Goal: Transaction & Acquisition: Obtain resource

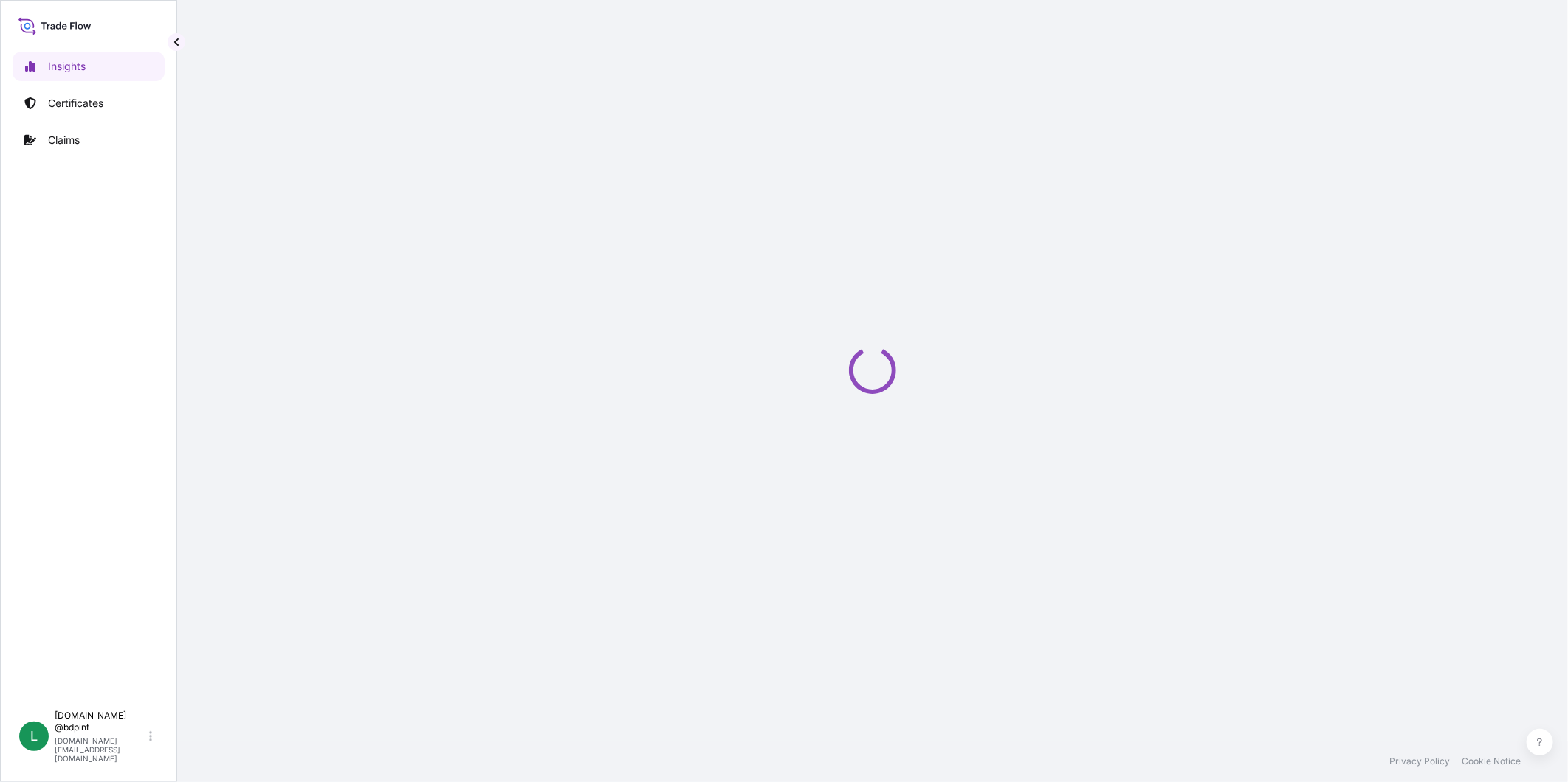
select select "2025"
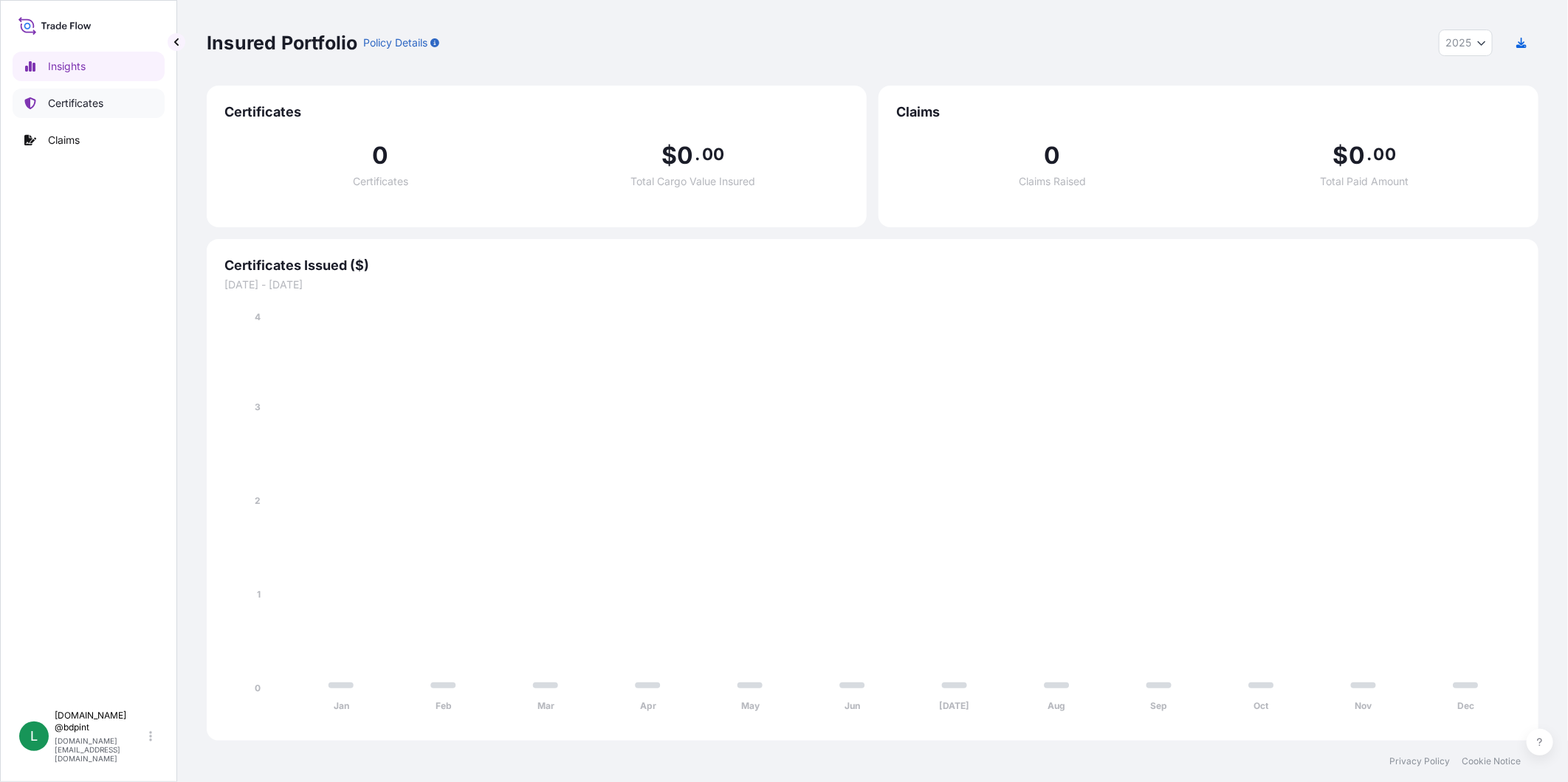
click at [68, 98] on p "Certificates" at bounding box center [76, 103] width 55 height 15
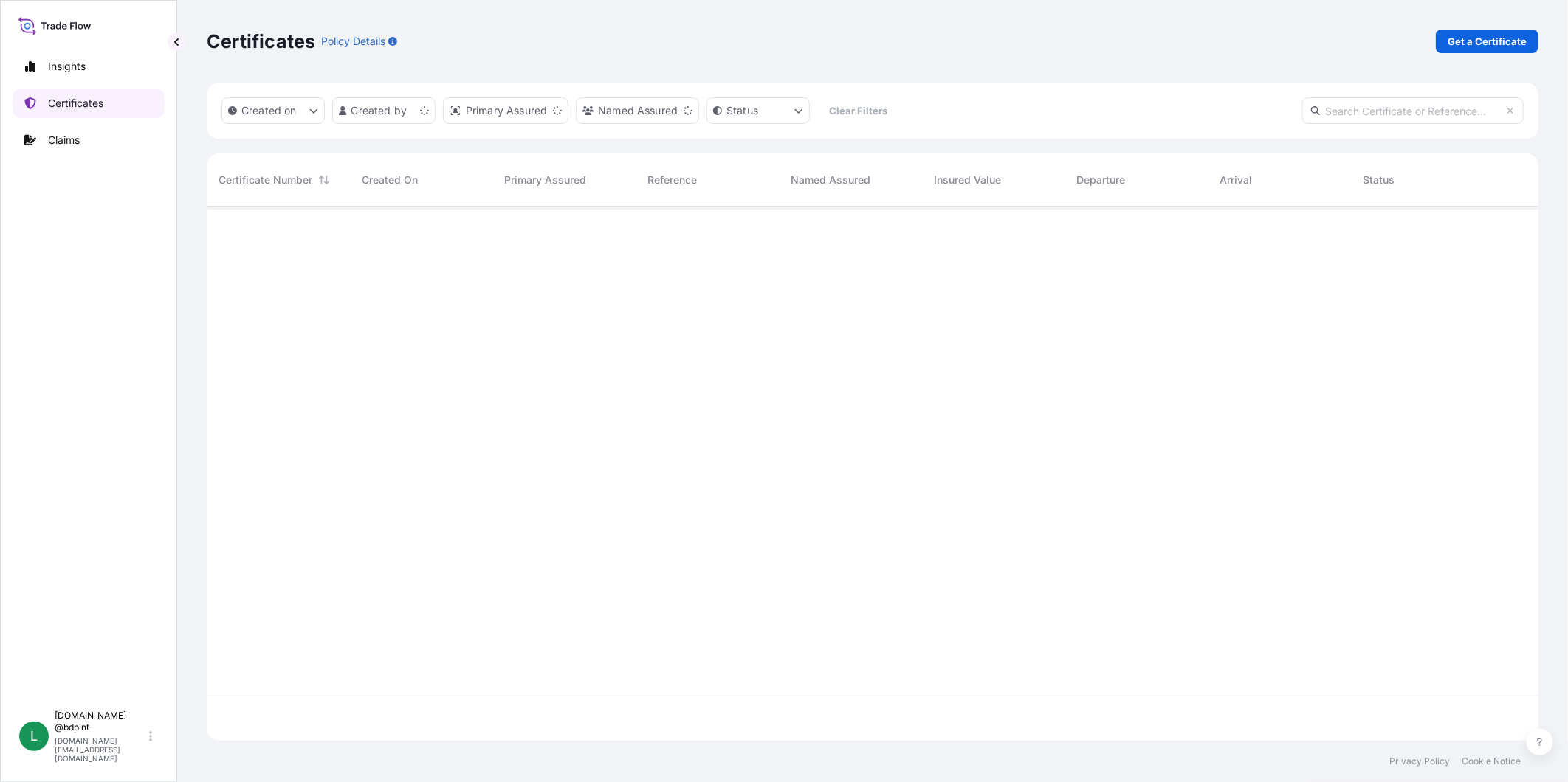
scroll to position [529, 1319]
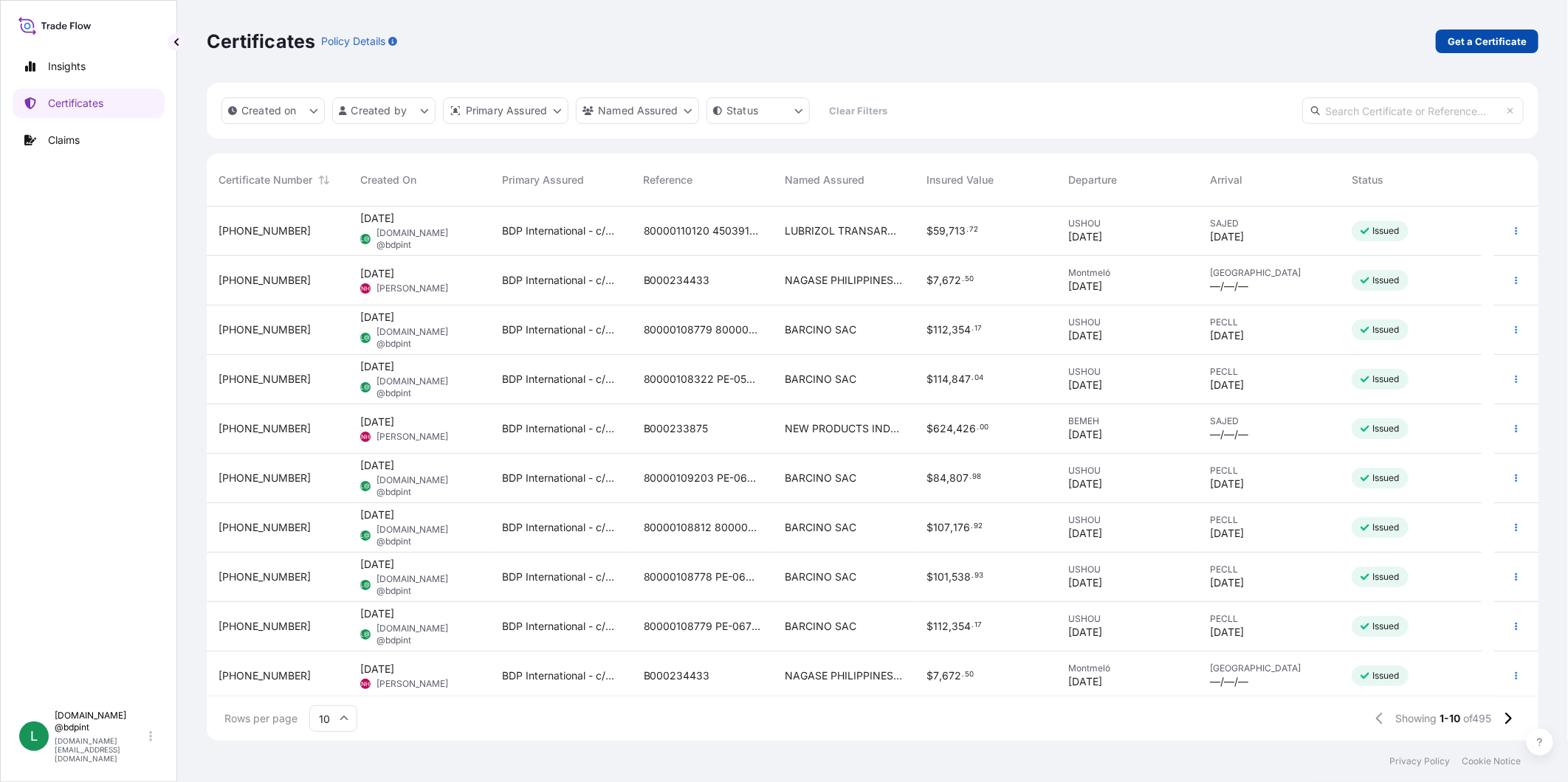
click at [1493, 37] on p "Get a Certificate" at bounding box center [1487, 41] width 79 height 15
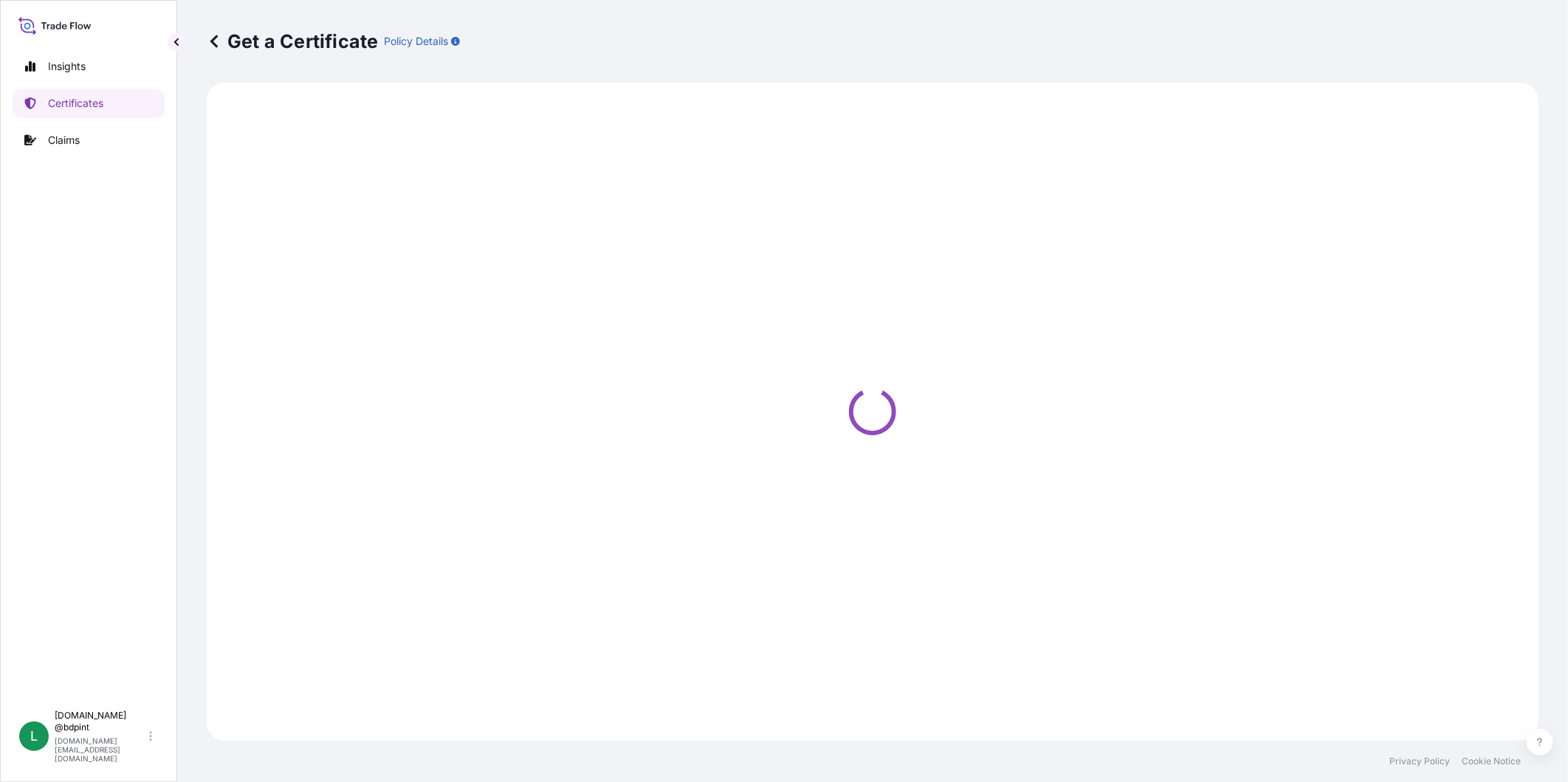
select select "Barge"
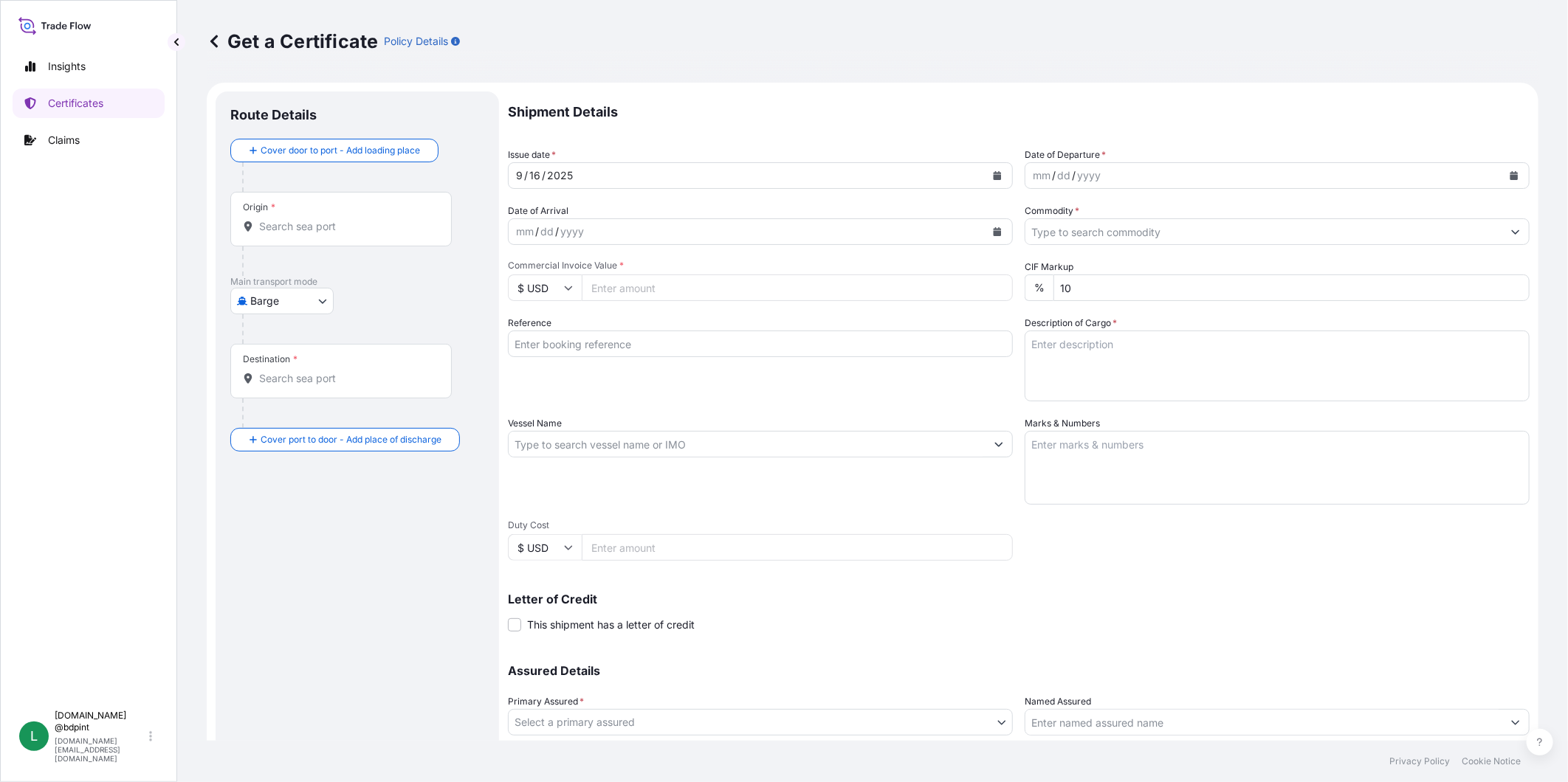
click at [564, 168] on div "2025" at bounding box center [560, 175] width 29 height 18
click at [986, 175] on button "Calendar" at bounding box center [997, 175] width 24 height 24
click at [649, 297] on div "11" at bounding box center [646, 300] width 27 height 27
click at [1184, 183] on div "mm / dd / yyyy" at bounding box center [1264, 175] width 477 height 27
click at [1503, 168] on button "Calendar" at bounding box center [1514, 175] width 24 height 24
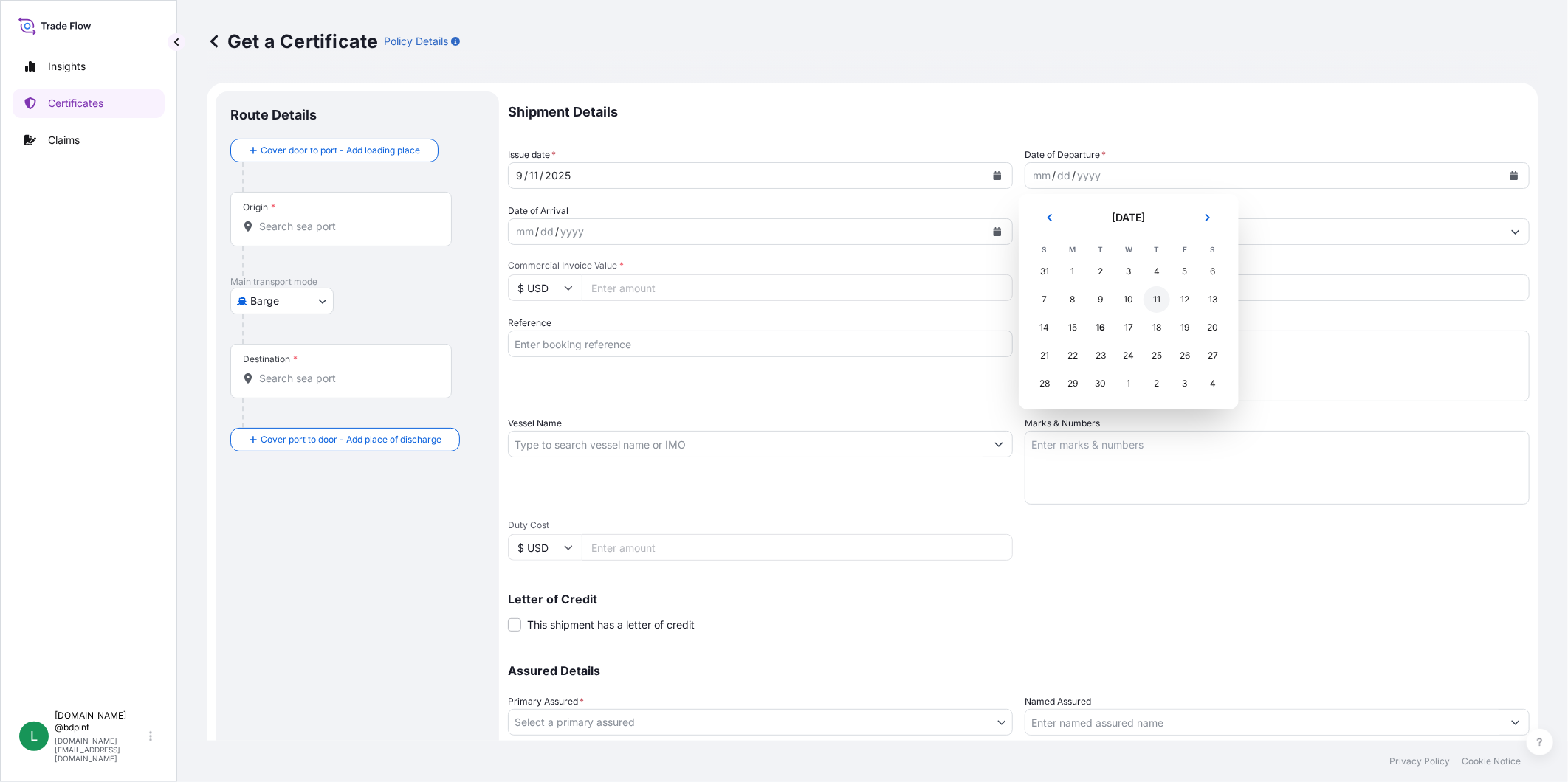
click at [1155, 304] on div "11" at bounding box center [1157, 300] width 27 height 27
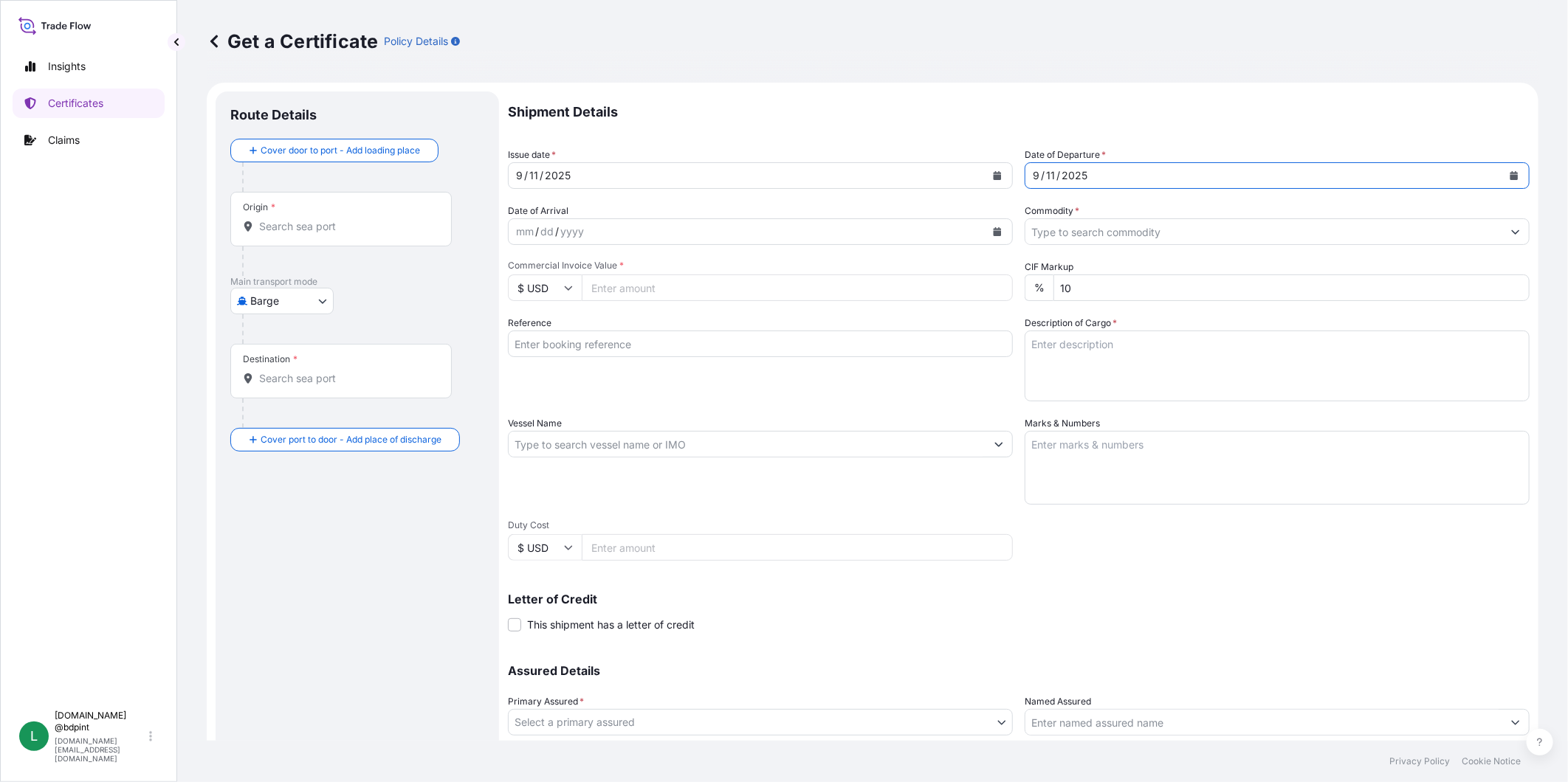
click at [671, 224] on div "mm / dd / yyyy" at bounding box center [747, 232] width 477 height 27
click at [986, 230] on button "Calendar" at bounding box center [997, 232] width 24 height 24
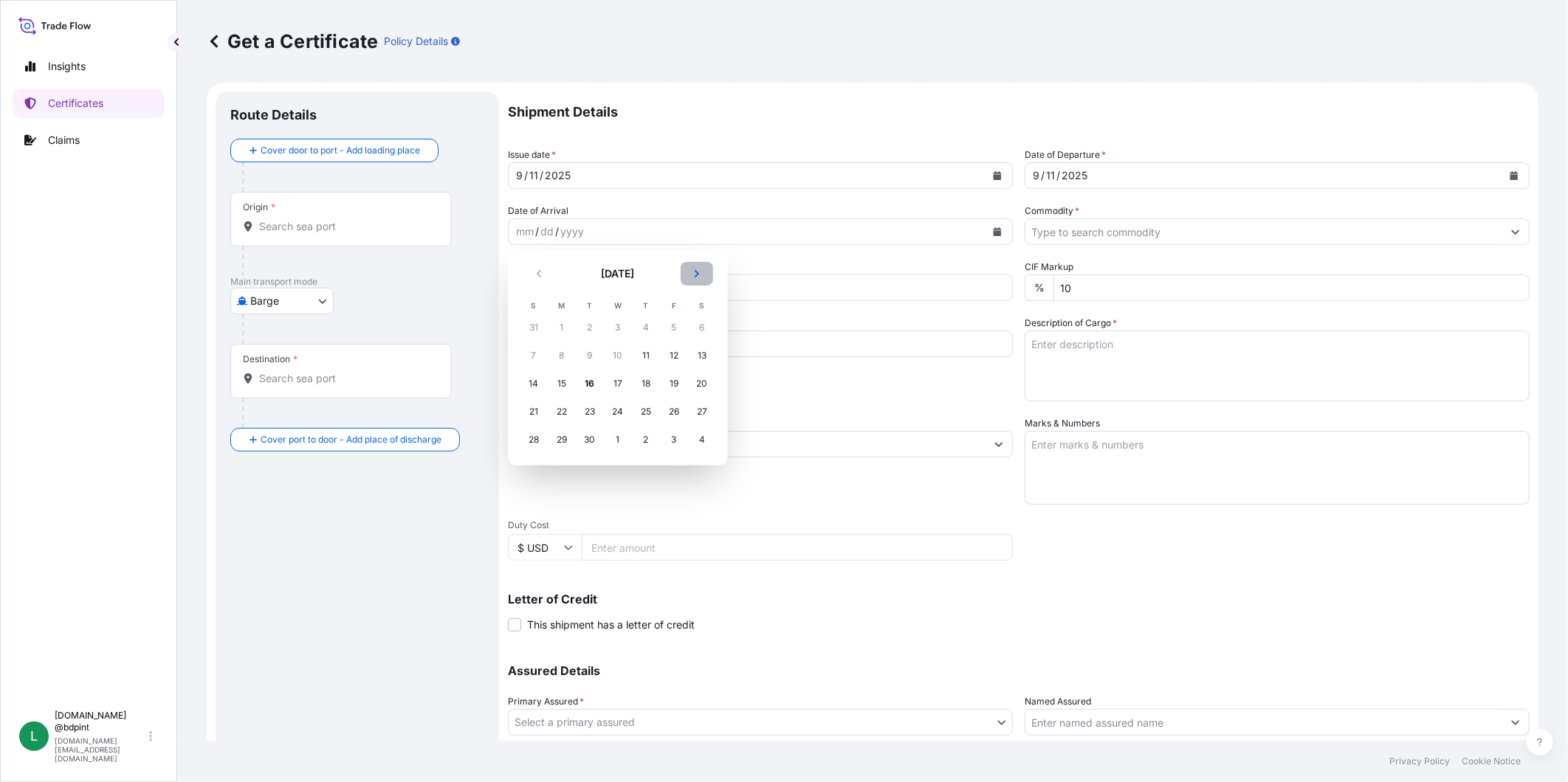
click at [691, 281] on button "Next" at bounding box center [697, 274] width 32 height 24
click at [703, 414] on div "25" at bounding box center [702, 412] width 27 height 27
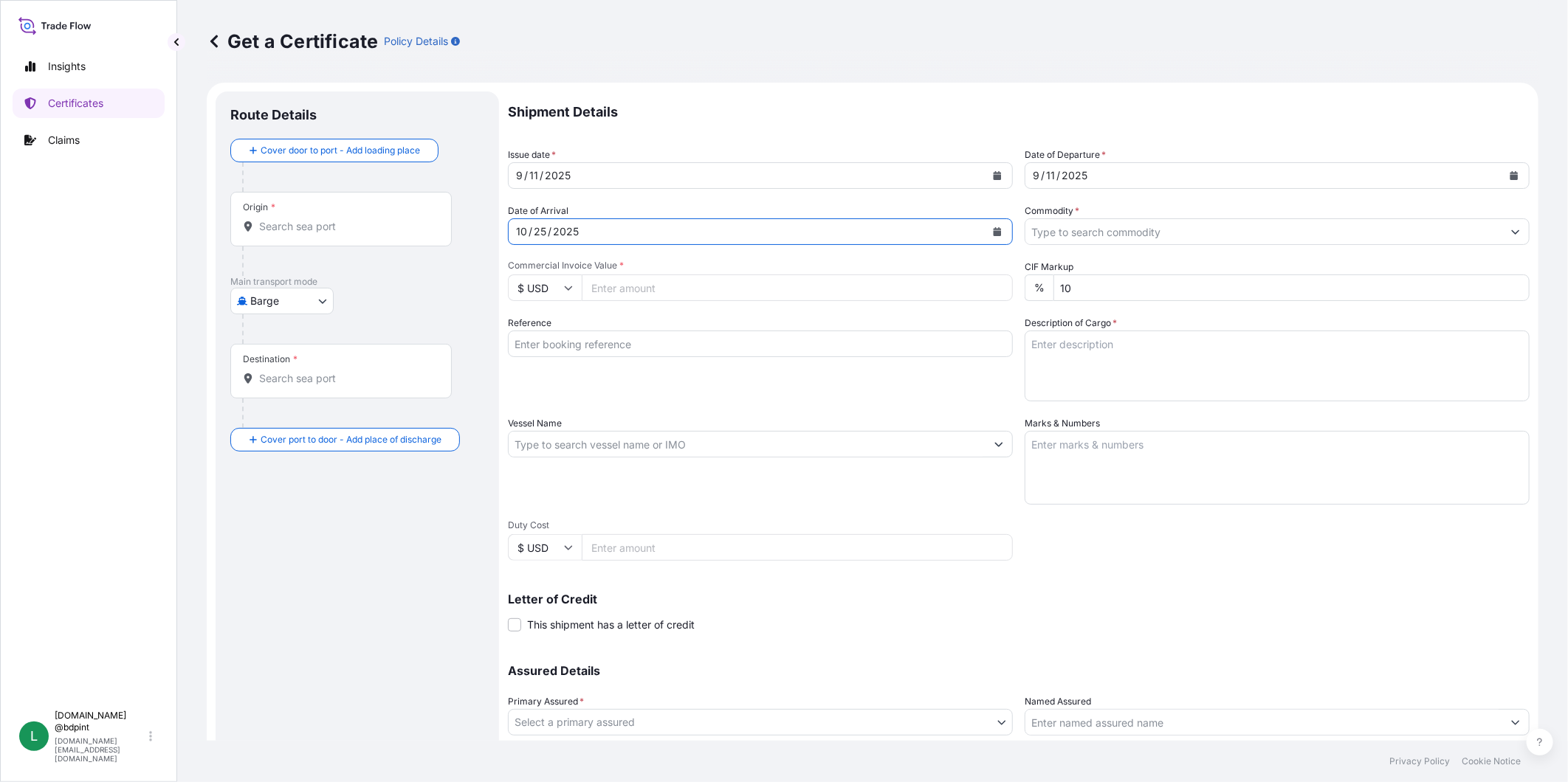
click at [1195, 229] on input "Commodity *" at bounding box center [1264, 232] width 477 height 27
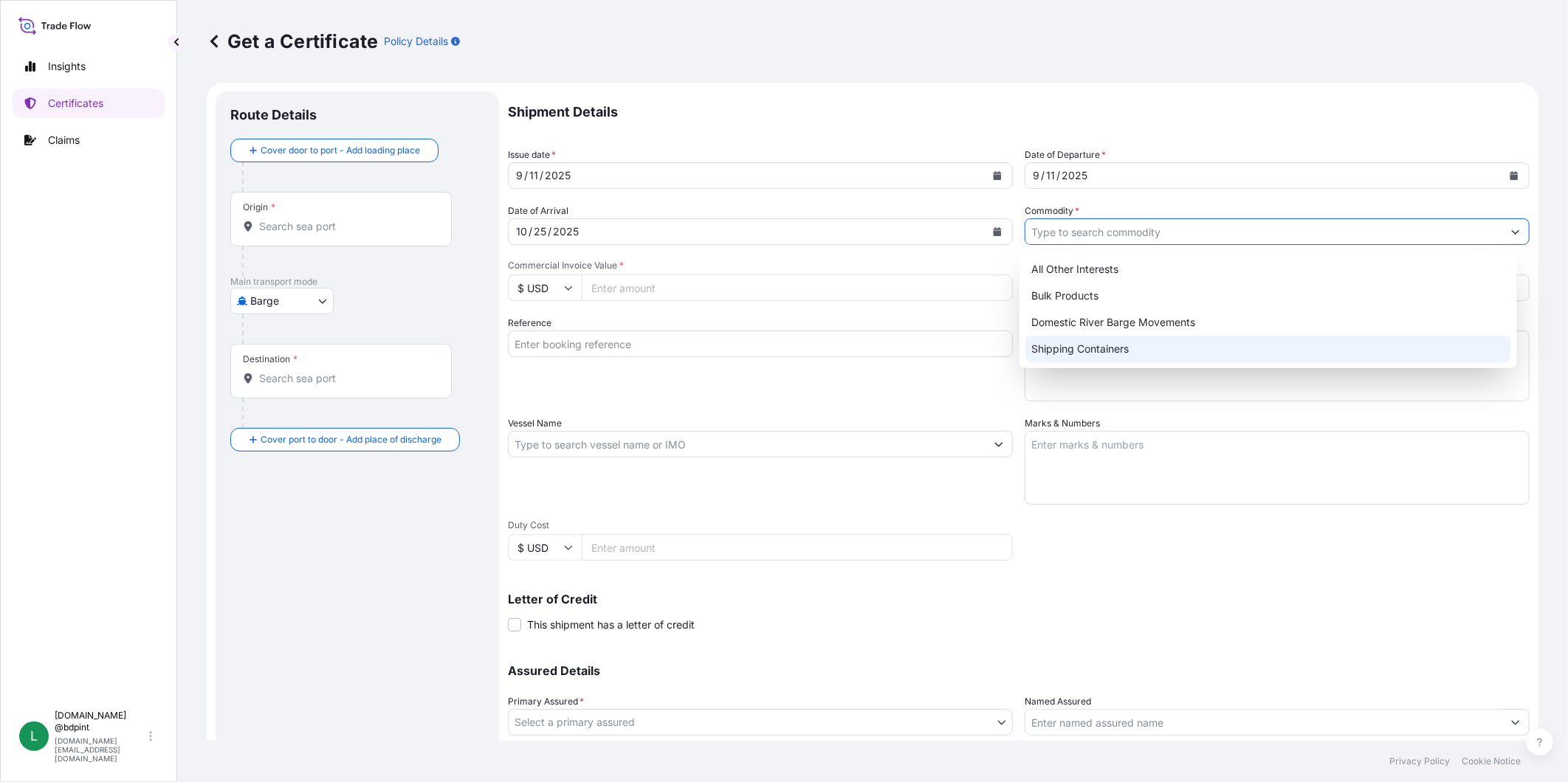
click at [1113, 360] on div "Shipping Containers" at bounding box center [1268, 349] width 486 height 27
type input "Shipping Containers"
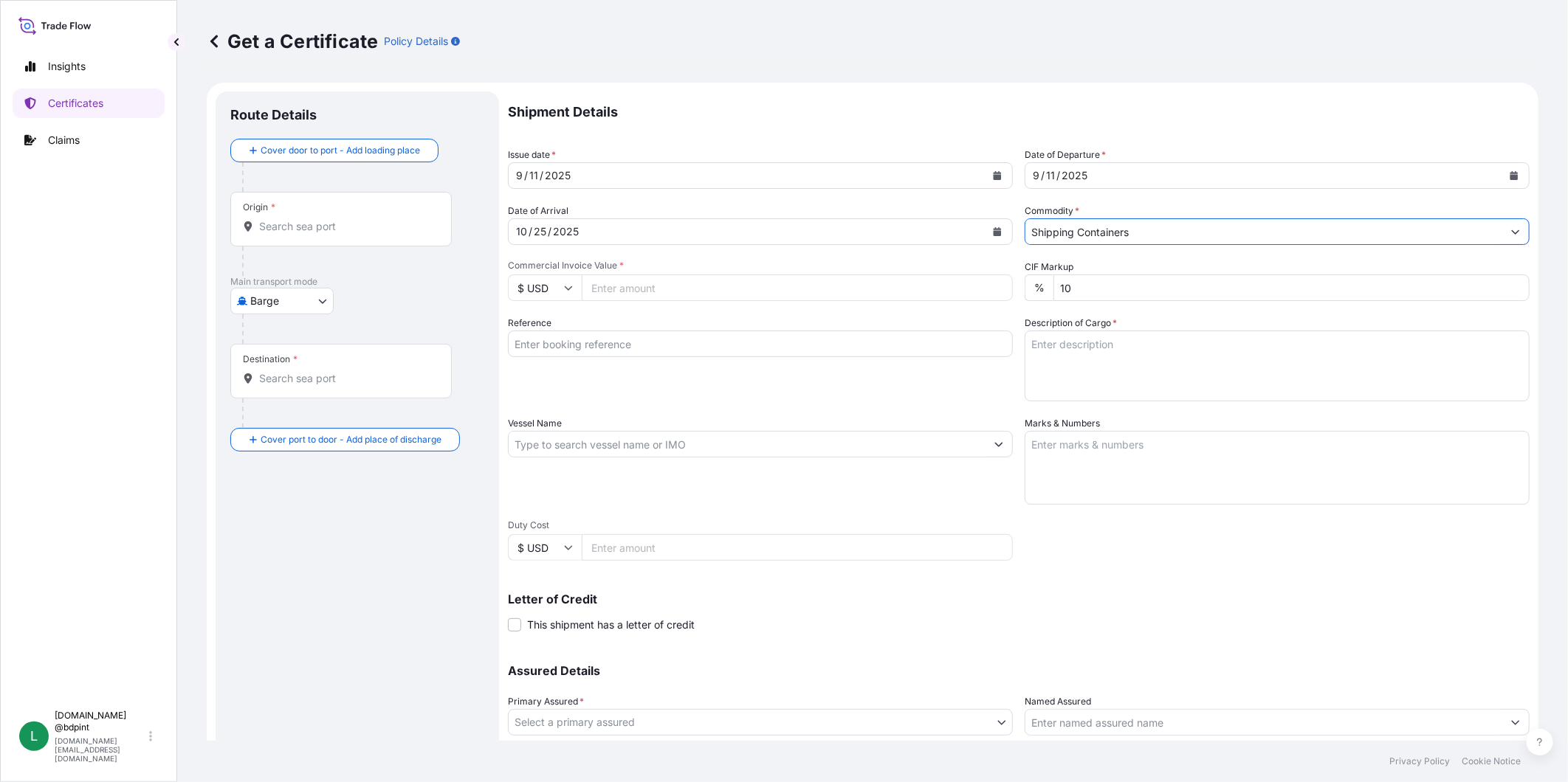
click at [668, 290] on input "Commercial Invoice Value *" at bounding box center [797, 288] width 431 height 27
type input "88070.38"
click at [785, 341] on input "Reference" at bounding box center [760, 344] width 505 height 27
click at [618, 355] on input "Reference" at bounding box center [760, 344] width 505 height 27
paste input "80000109942"
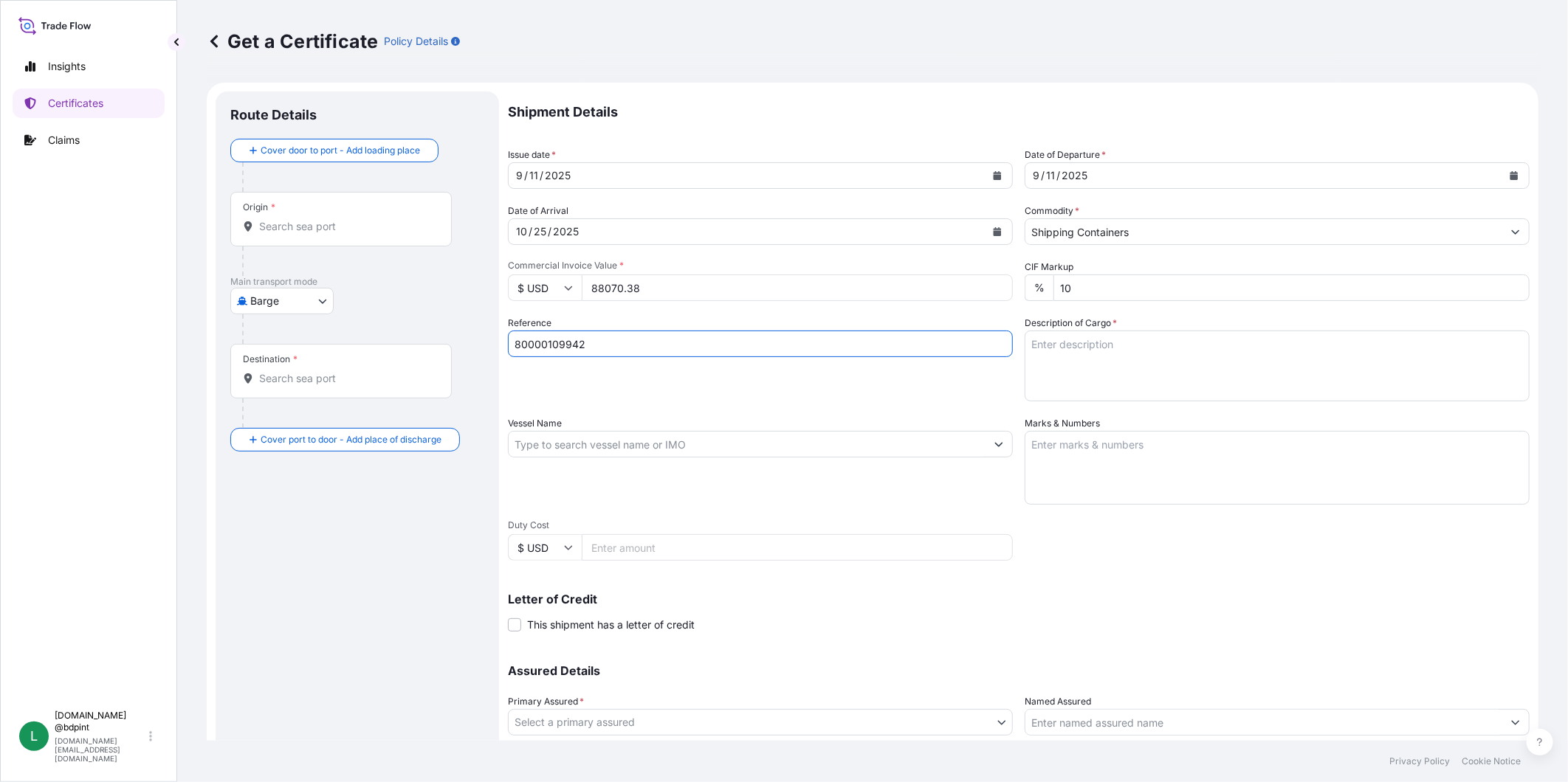
type input "80000109942"
click at [1155, 365] on textarea "Description of Cargo *" at bounding box center [1278, 366] width 505 height 71
paste textarea "2070 2070 BAR 160 BAR 160 16008\ 16008\ LUBRICATING OIL ADDITIVES . PLEASE ALLO…"
type textarea "2070 2070 BAR 160 BAR 160 16008\ 16008\ LUBRICATING OIL ADDITIVES . PLEASE ALLO…"
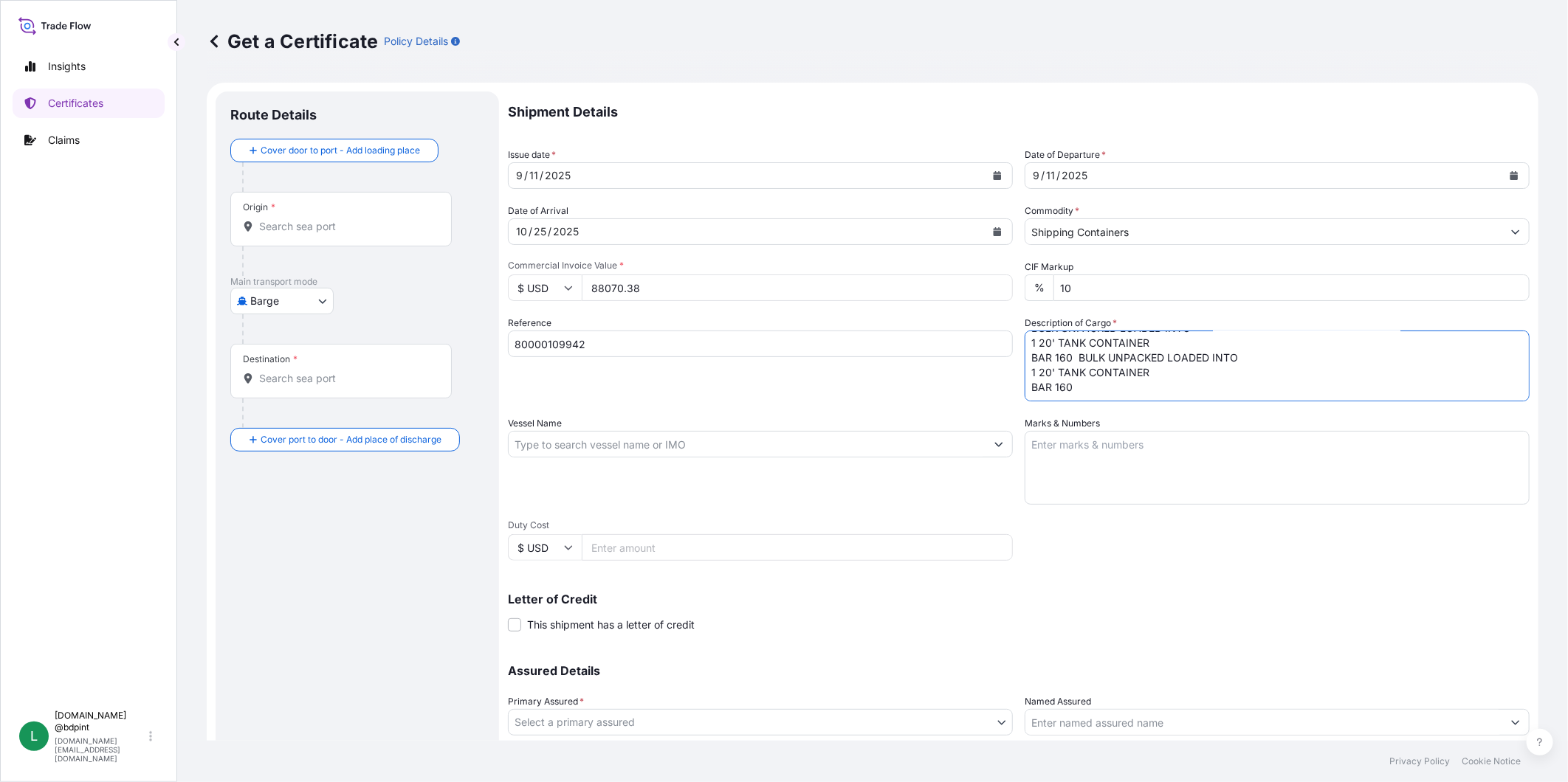
click at [642, 447] on input "Vessel Name" at bounding box center [747, 444] width 477 height 27
paste input "RDO ENDEAVOUR"
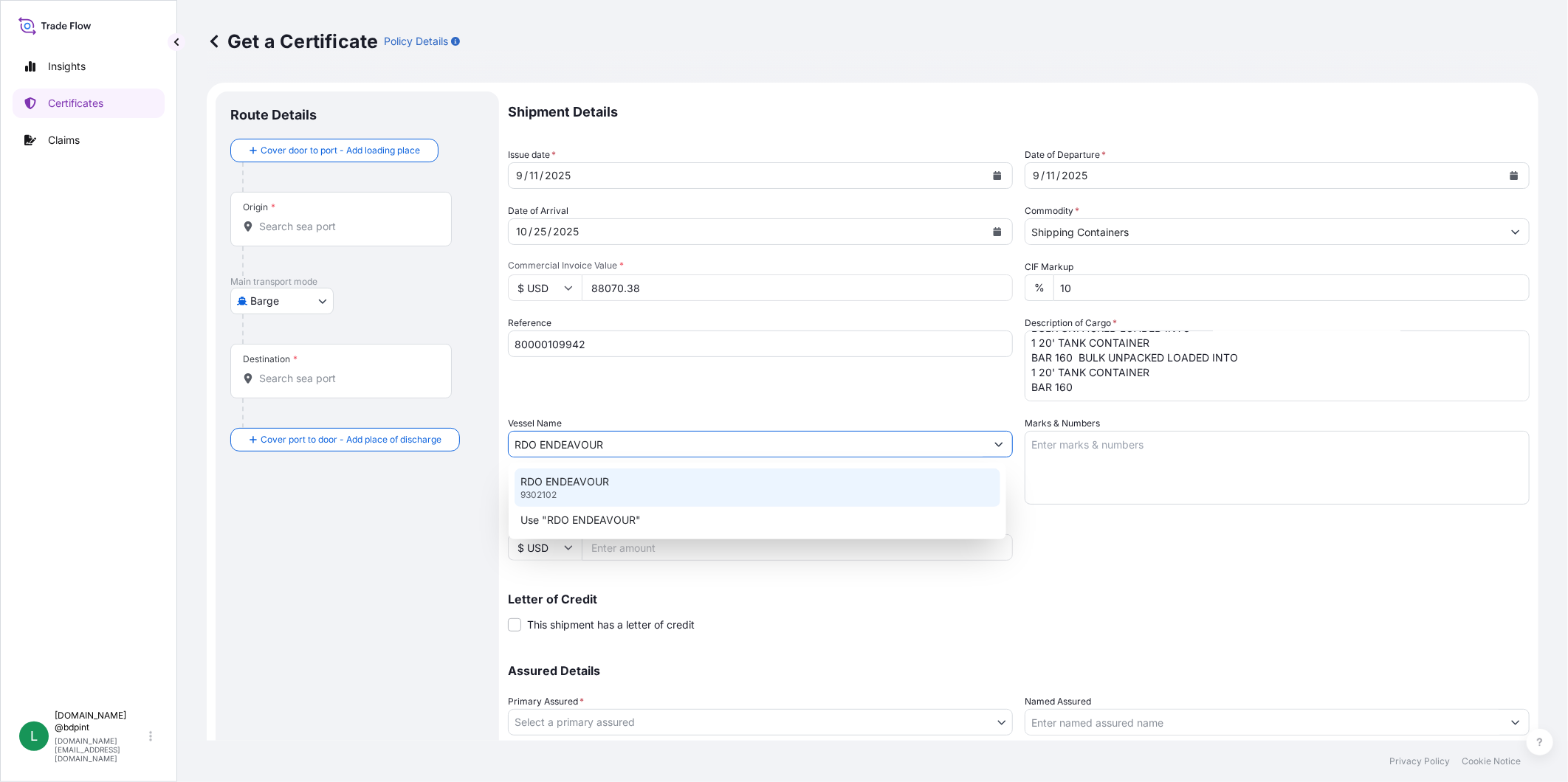
click at [626, 474] on div "RDO ENDEAVOUR 9302102" at bounding box center [757, 488] width 486 height 39
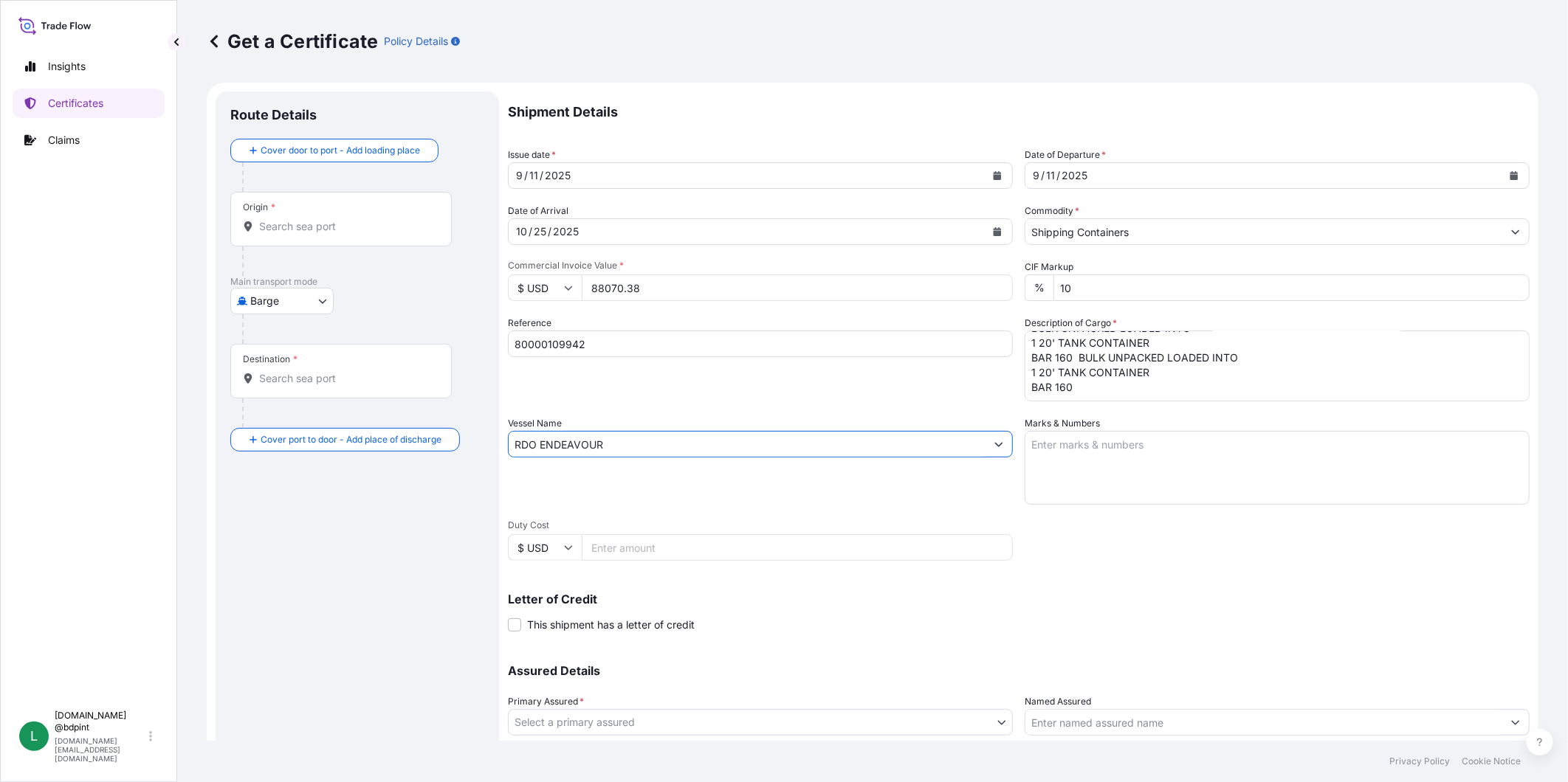
type input "RDO ENDEAVOUR"
click at [1170, 450] on textarea "Marks & Numbers" at bounding box center [1278, 468] width 505 height 74
paste textarea "CONSIGNEE CONSIGNEE ORDER REFERENCE NUMBER SHIPPER ORDER NUMBER (LZ ORDER NUMBE…"
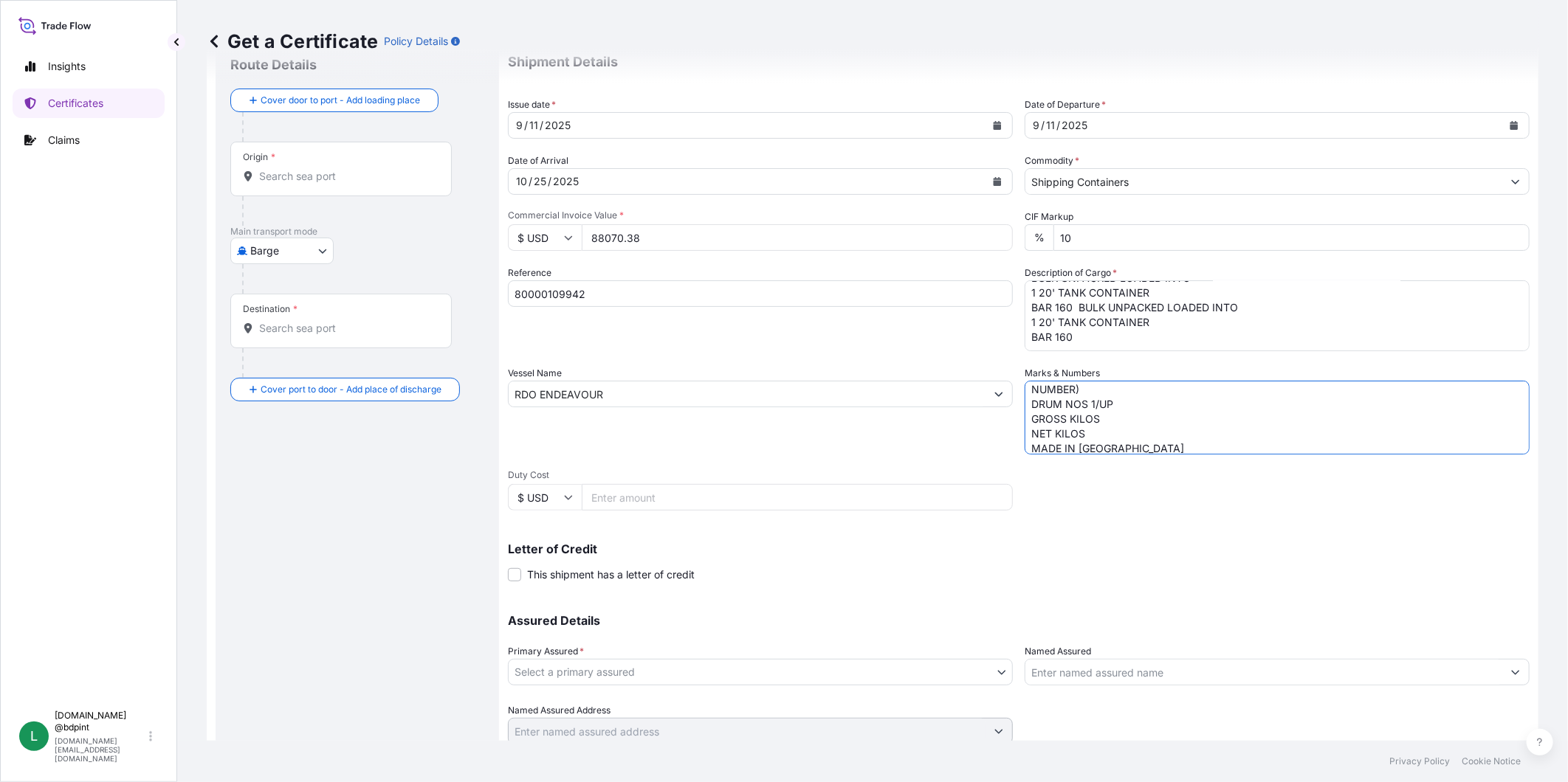
scroll to position [103, 0]
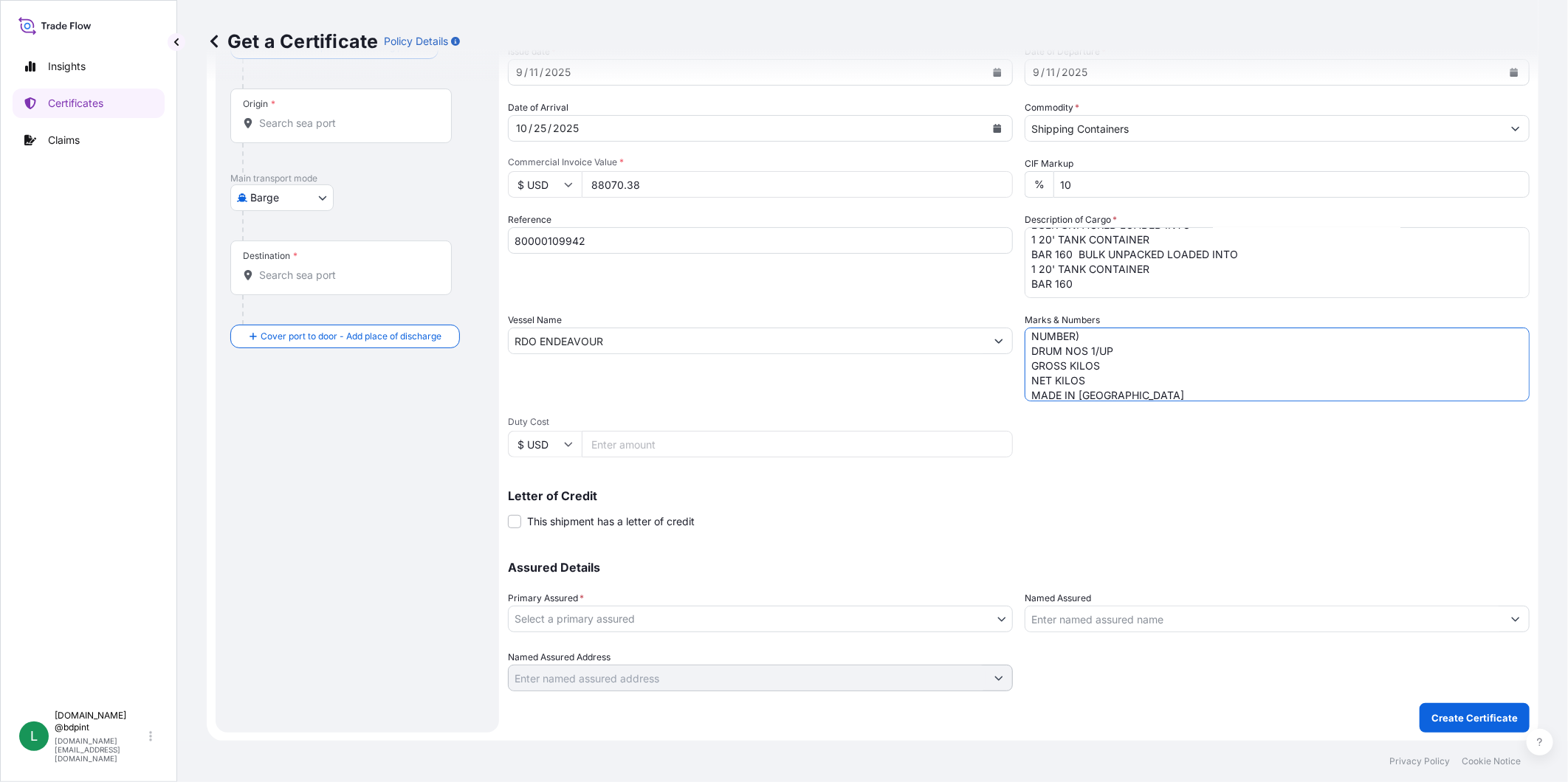
type textarea "CONSIGNEE CONSIGNEE ORDER REFERENCE NUMBER SHIPPER ORDER NUMBER (LZ ORDER NUMBE…"
click at [642, 625] on body "Insights Certificates Claims L [DOMAIN_NAME] @bdpint [DOMAIN_NAME][EMAIL_ADDRES…" at bounding box center [784, 391] width 1568 height 782
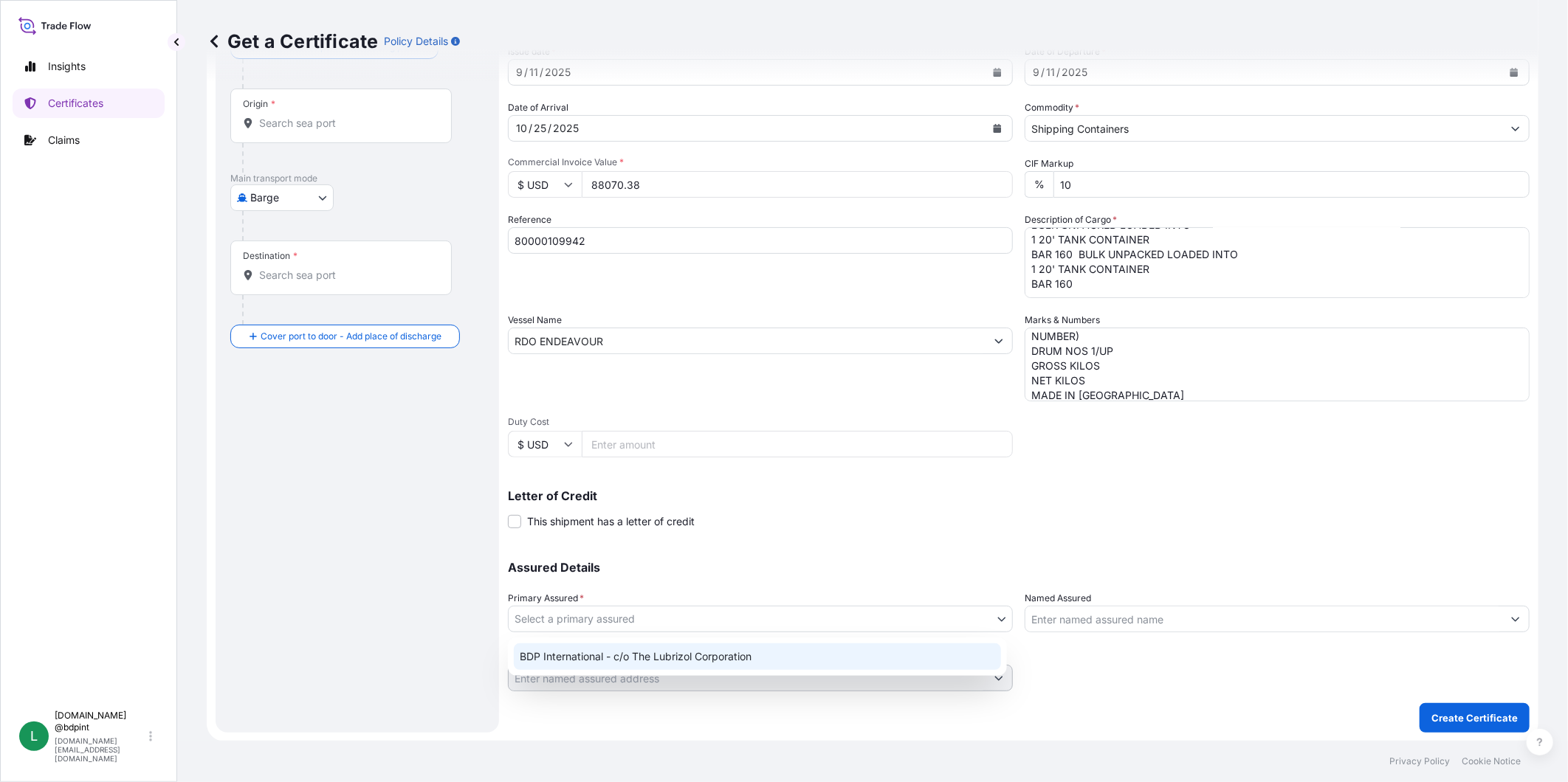
click at [655, 661] on div "BDP International - c/o The Lubrizol Corporation" at bounding box center [757, 657] width 487 height 27
select select "31972"
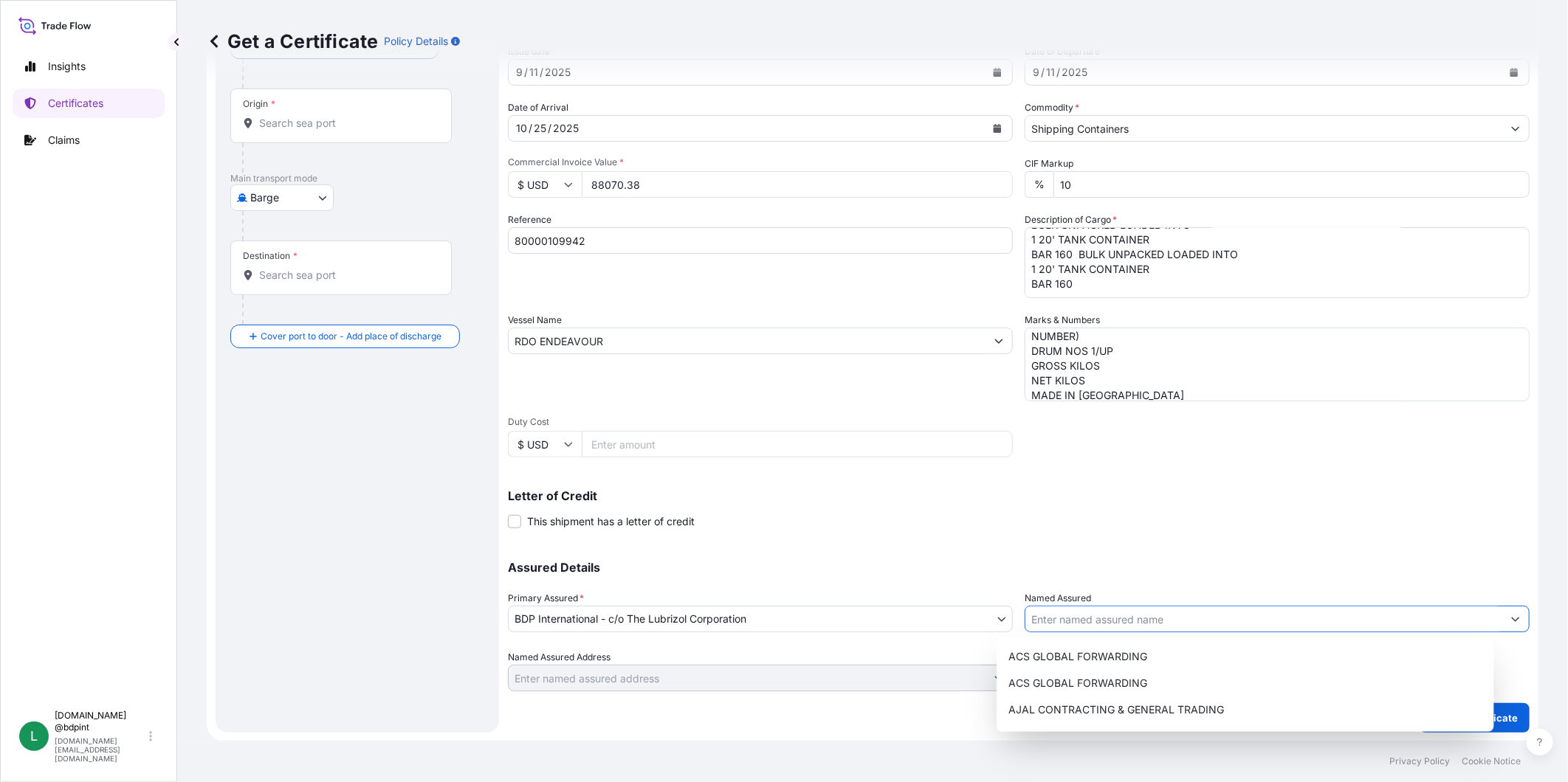
click at [1103, 607] on input "Named Assured" at bounding box center [1264, 619] width 477 height 27
paste input "BARCINO SAC"
type input "BARCINO SAC"
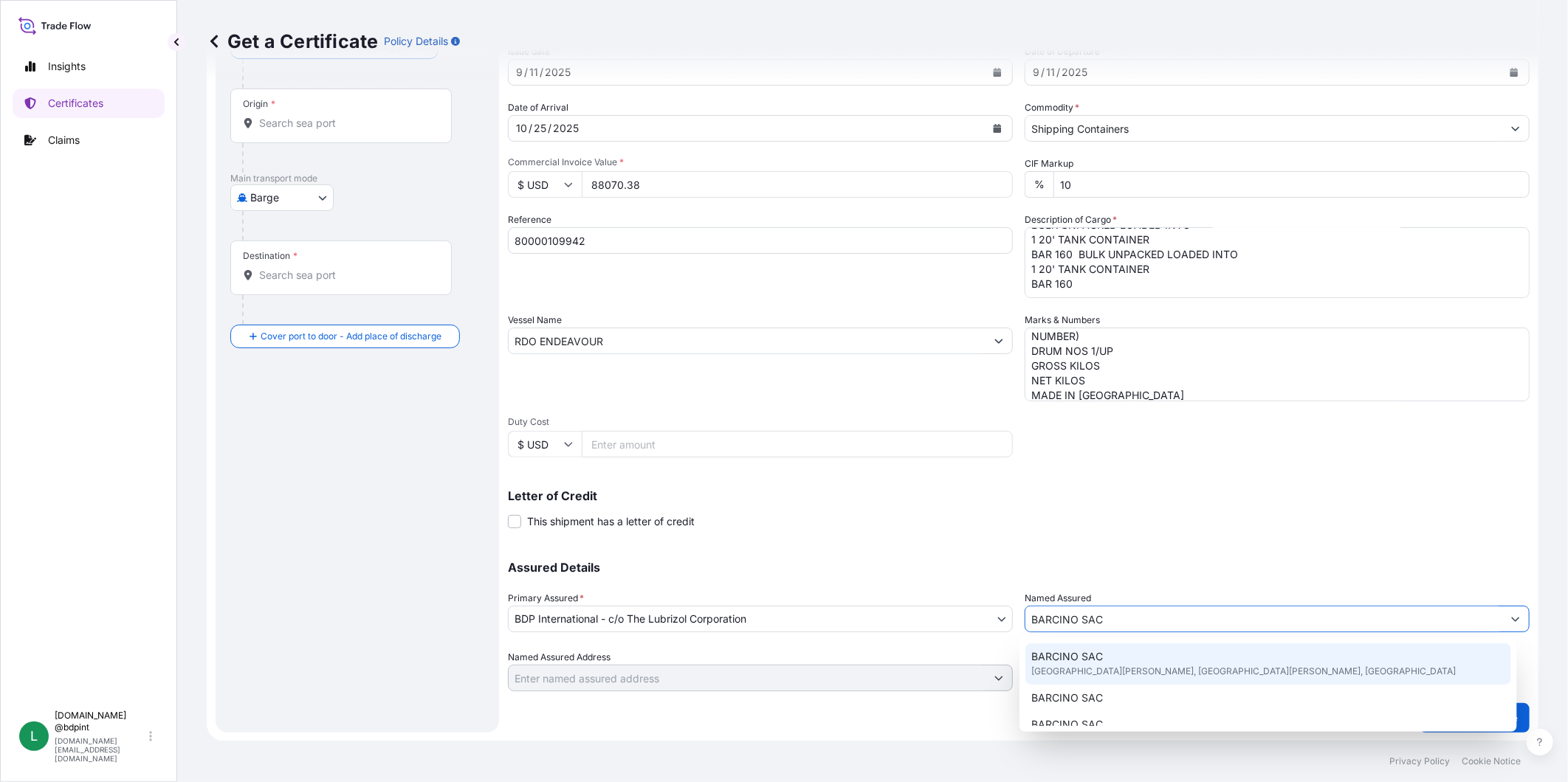
click at [1157, 658] on div "BARCINO SAC [GEOGRAPHIC_DATA][PERSON_NAME], [GEOGRAPHIC_DATA][PERSON_NAME], [GE…" at bounding box center [1268, 664] width 486 height 42
type input "[GEOGRAPHIC_DATA][PERSON_NAME], [GEOGRAPHIC_DATA]"
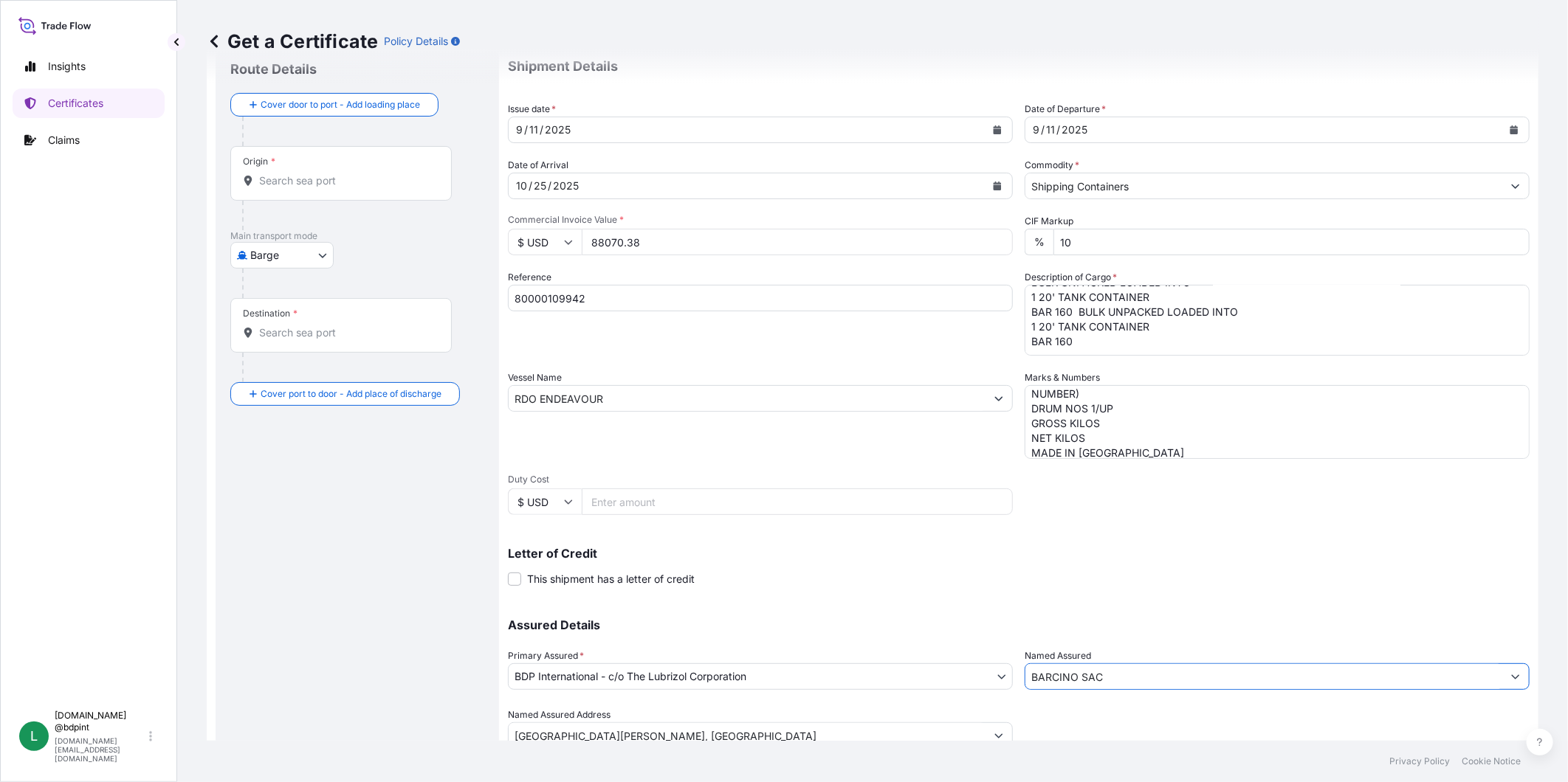
scroll to position [0, 0]
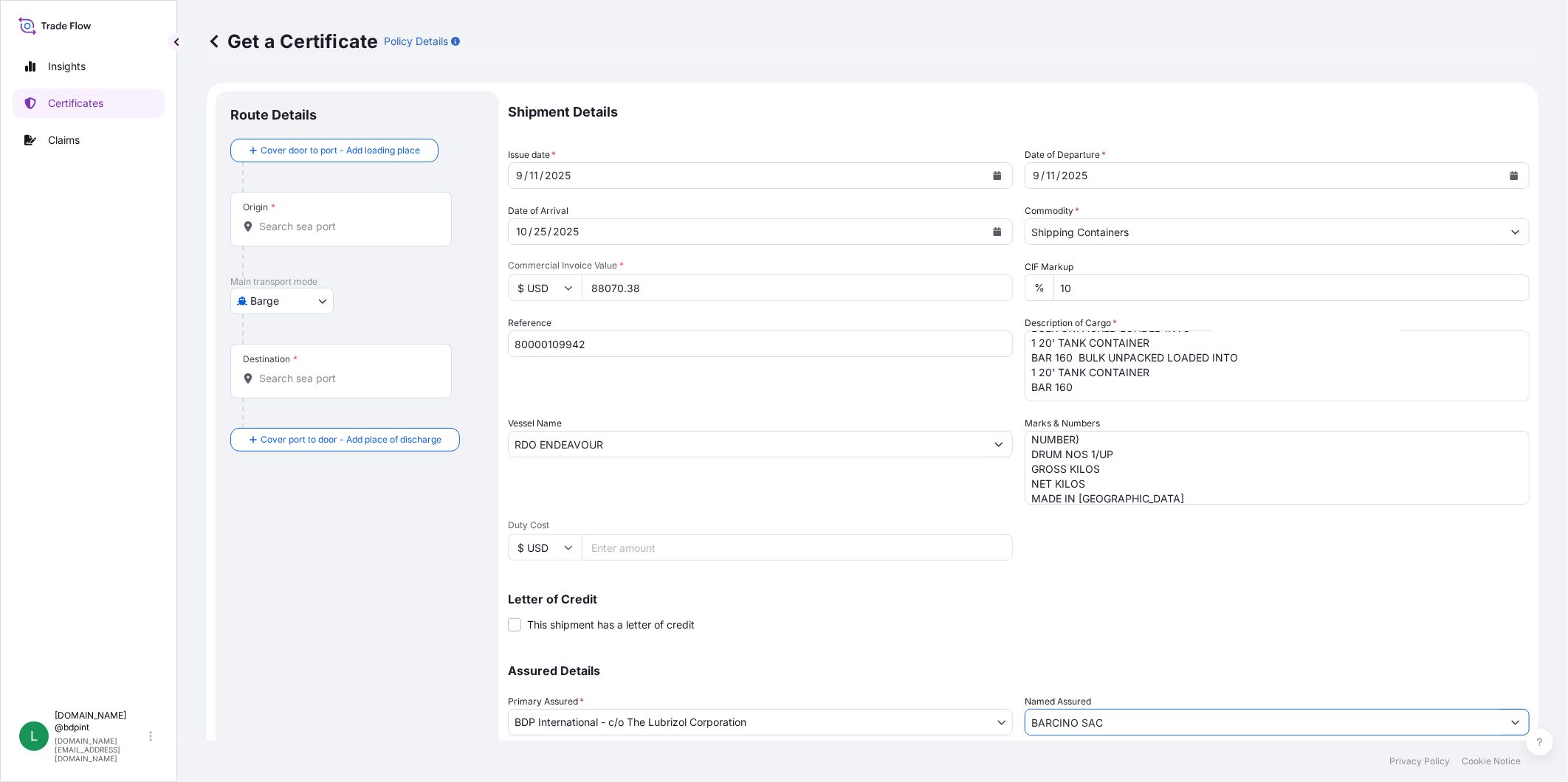
type input "BARCINO SAC"
click at [315, 304] on body "15 options available. 0 options available. 15 options available. Insights Certi…" at bounding box center [784, 391] width 1568 height 782
click at [268, 422] on span "Ocean Vessel" at bounding box center [290, 419] width 65 height 15
select select "Ocean Vessel"
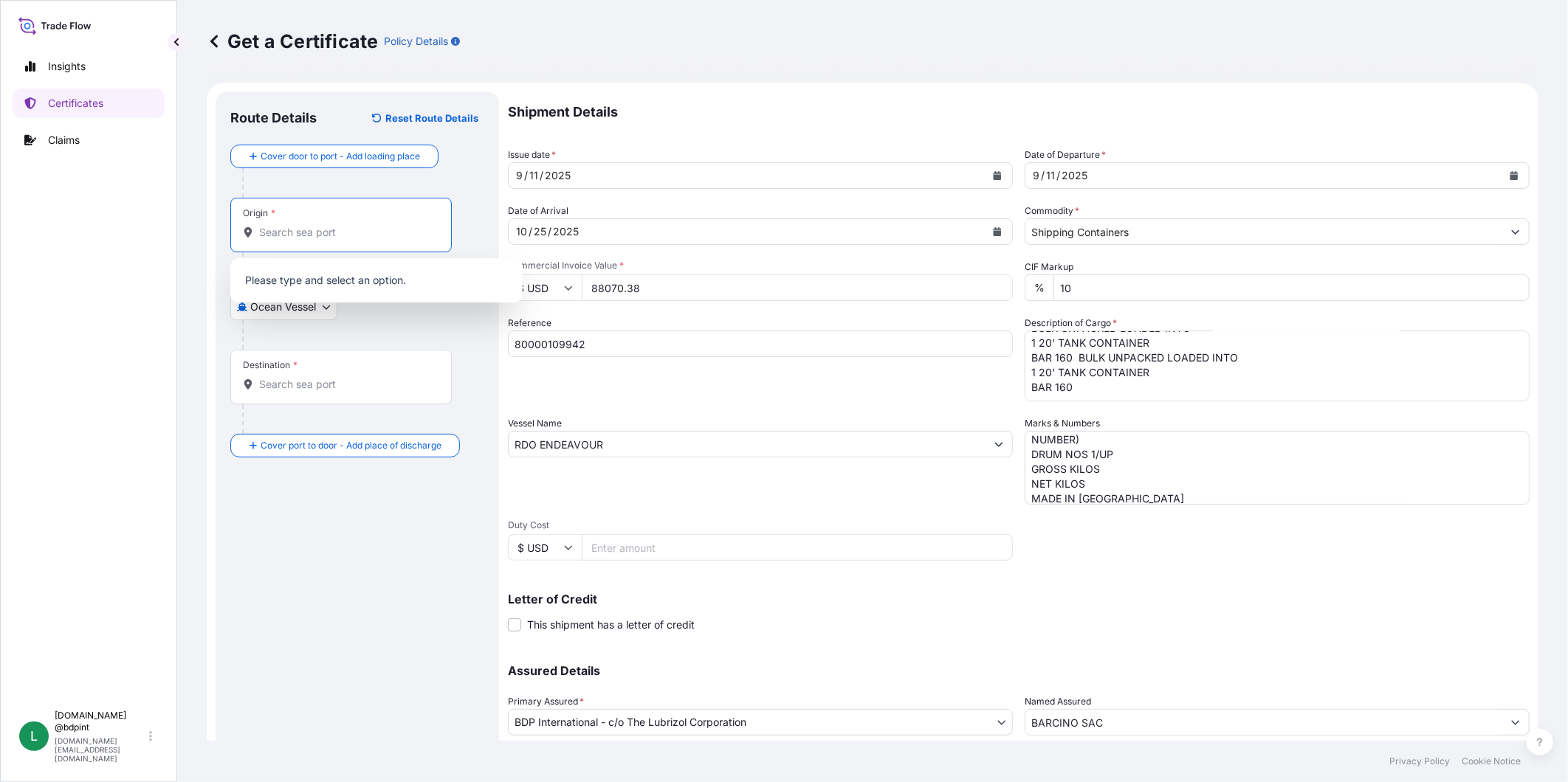
click at [318, 234] on input "Origin *" at bounding box center [346, 232] width 174 height 15
click at [280, 223] on div "Origin *" at bounding box center [341, 224] width 221 height 54
click at [280, 225] on input "Origin * Please select an origin" at bounding box center [346, 232] width 174 height 15
paste input "[GEOGRAPHIC_DATA], [GEOGRAPHIC_DATA]"
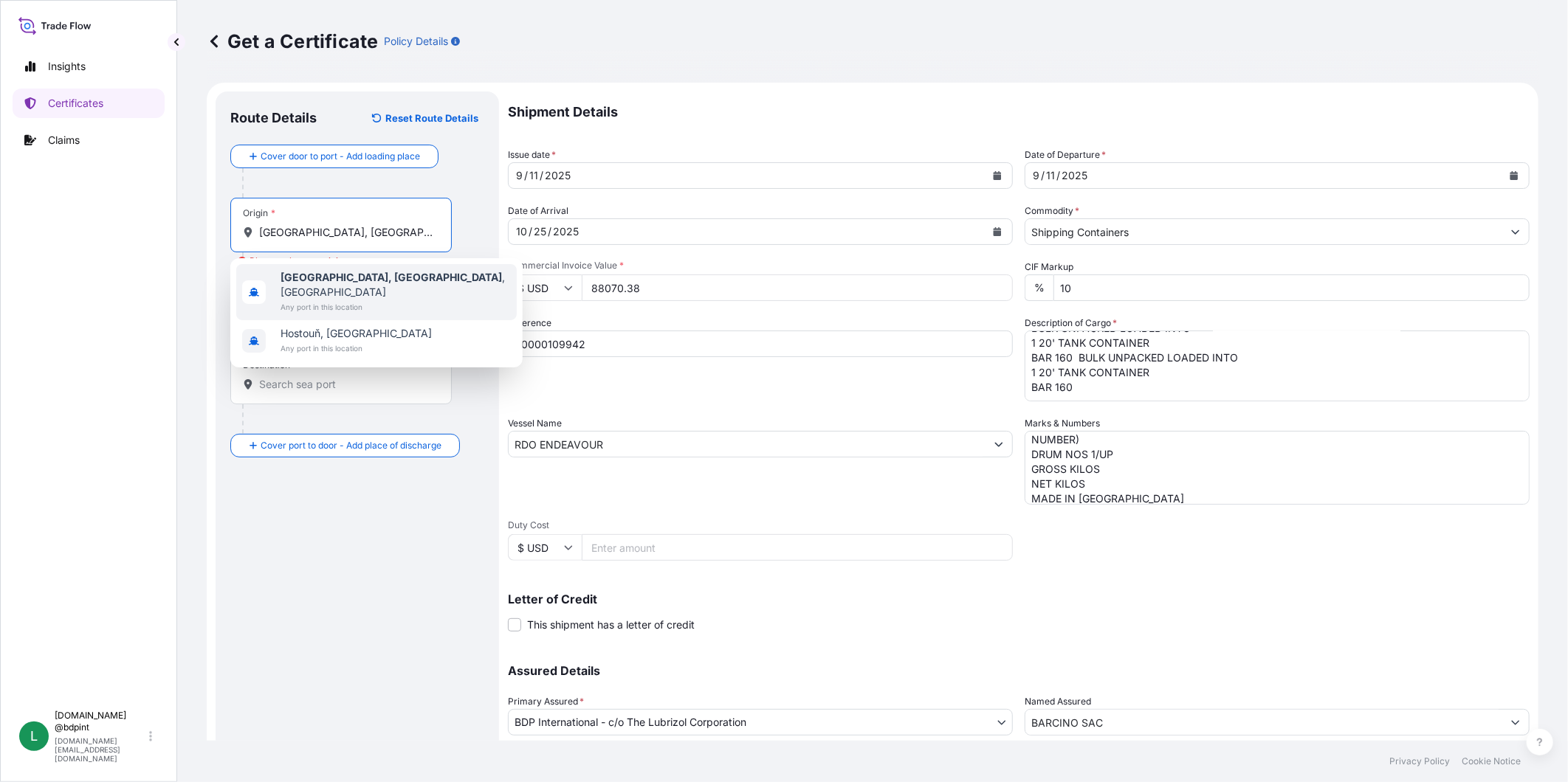
click at [355, 279] on span "[GEOGRAPHIC_DATA], [GEOGRAPHIC_DATA] , [GEOGRAPHIC_DATA]" at bounding box center [395, 285] width 231 height 30
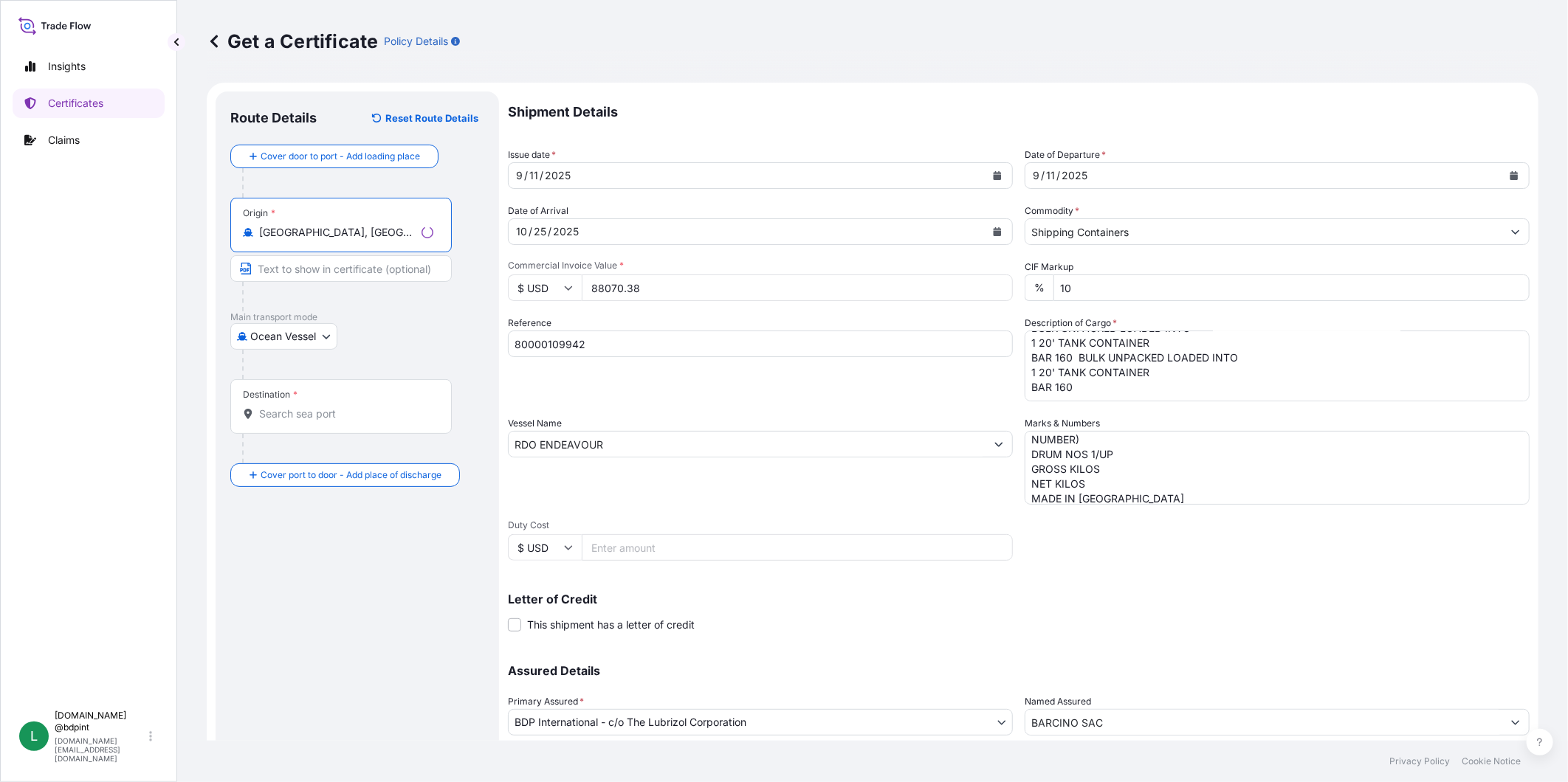
type input "[GEOGRAPHIC_DATA], [GEOGRAPHIC_DATA], [GEOGRAPHIC_DATA]"
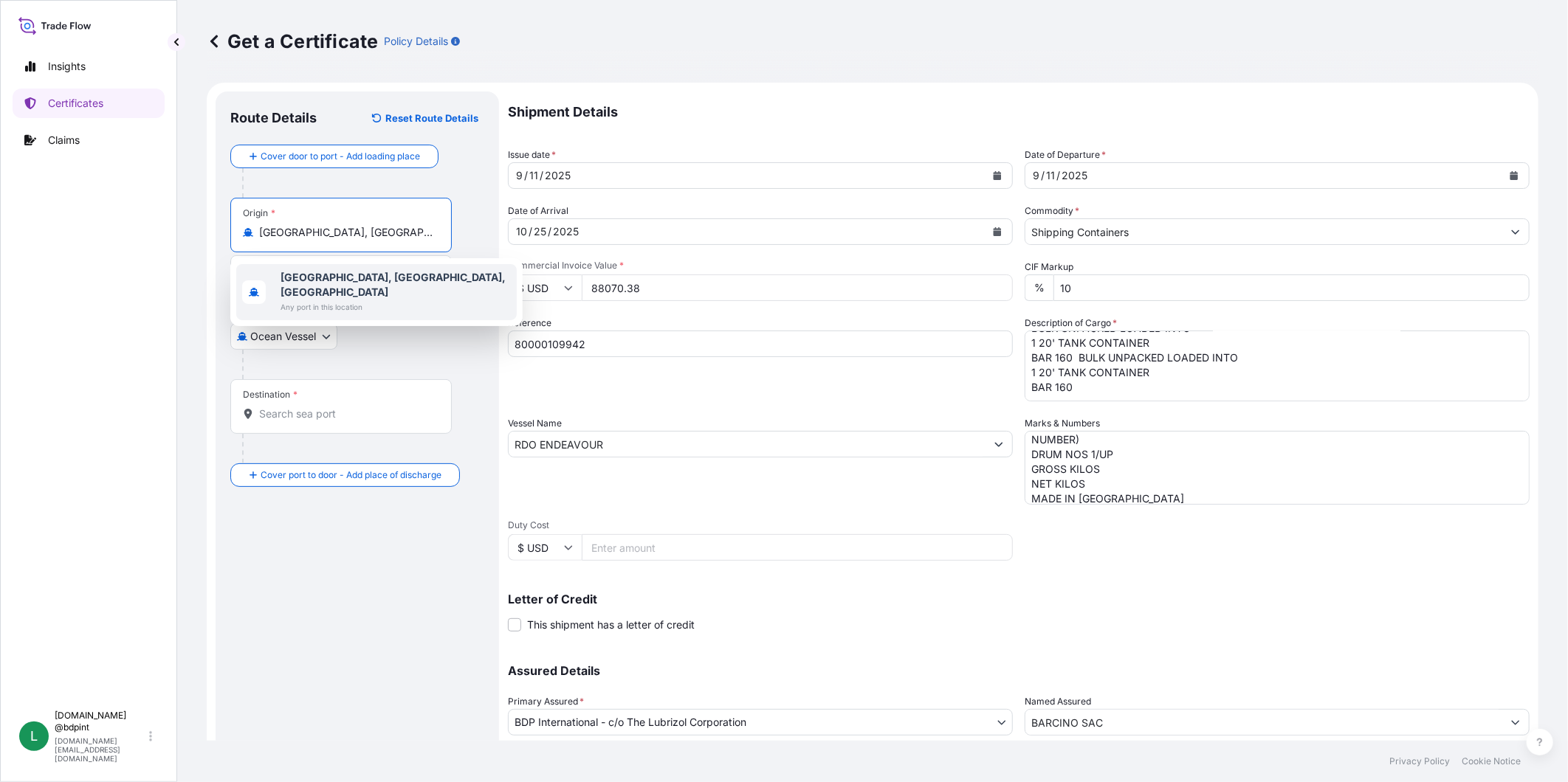
click at [332, 408] on input "Destination *" at bounding box center [346, 414] width 174 height 15
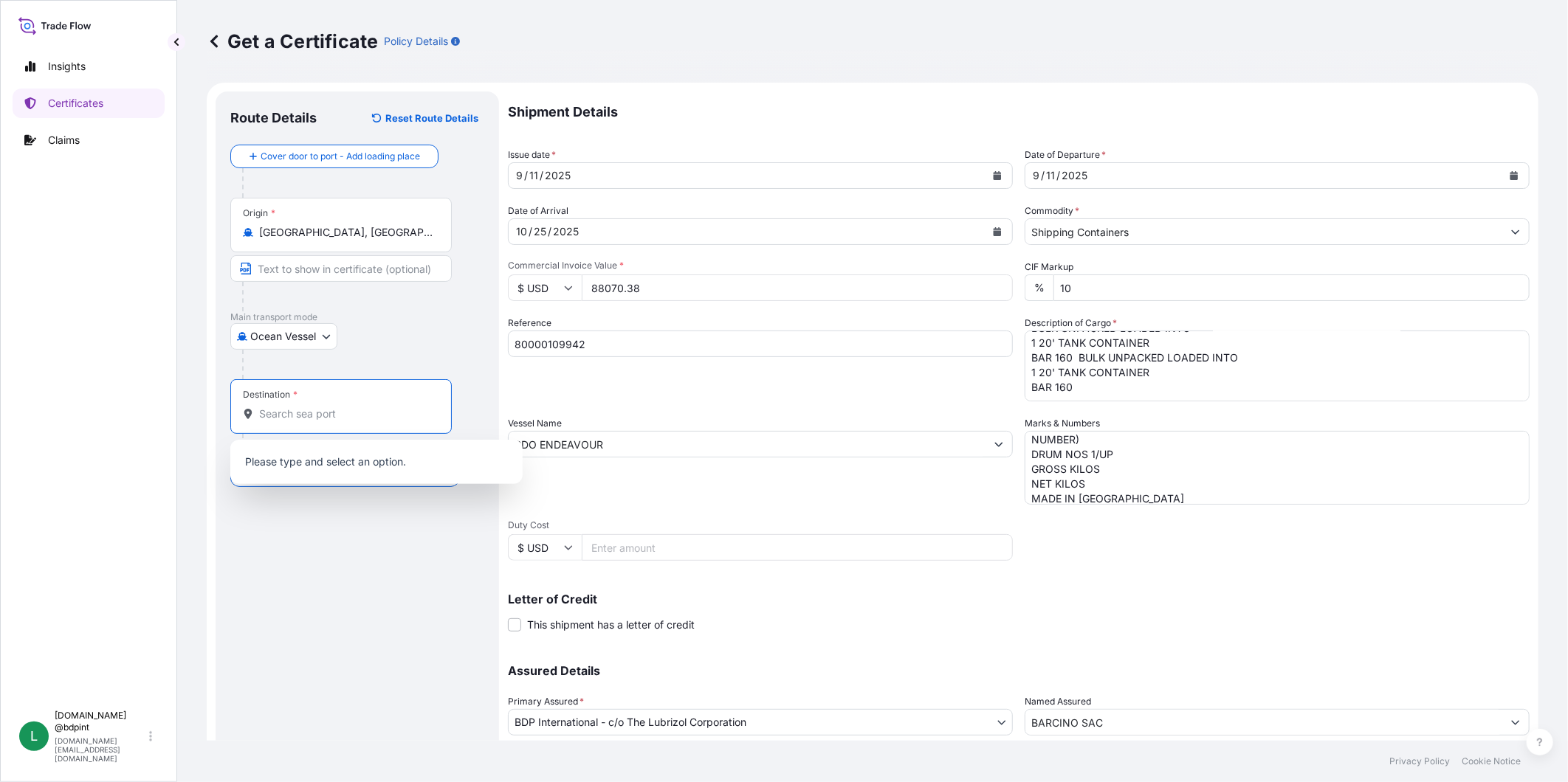
paste input "[GEOGRAPHIC_DATA], [GEOGRAPHIC_DATA]"
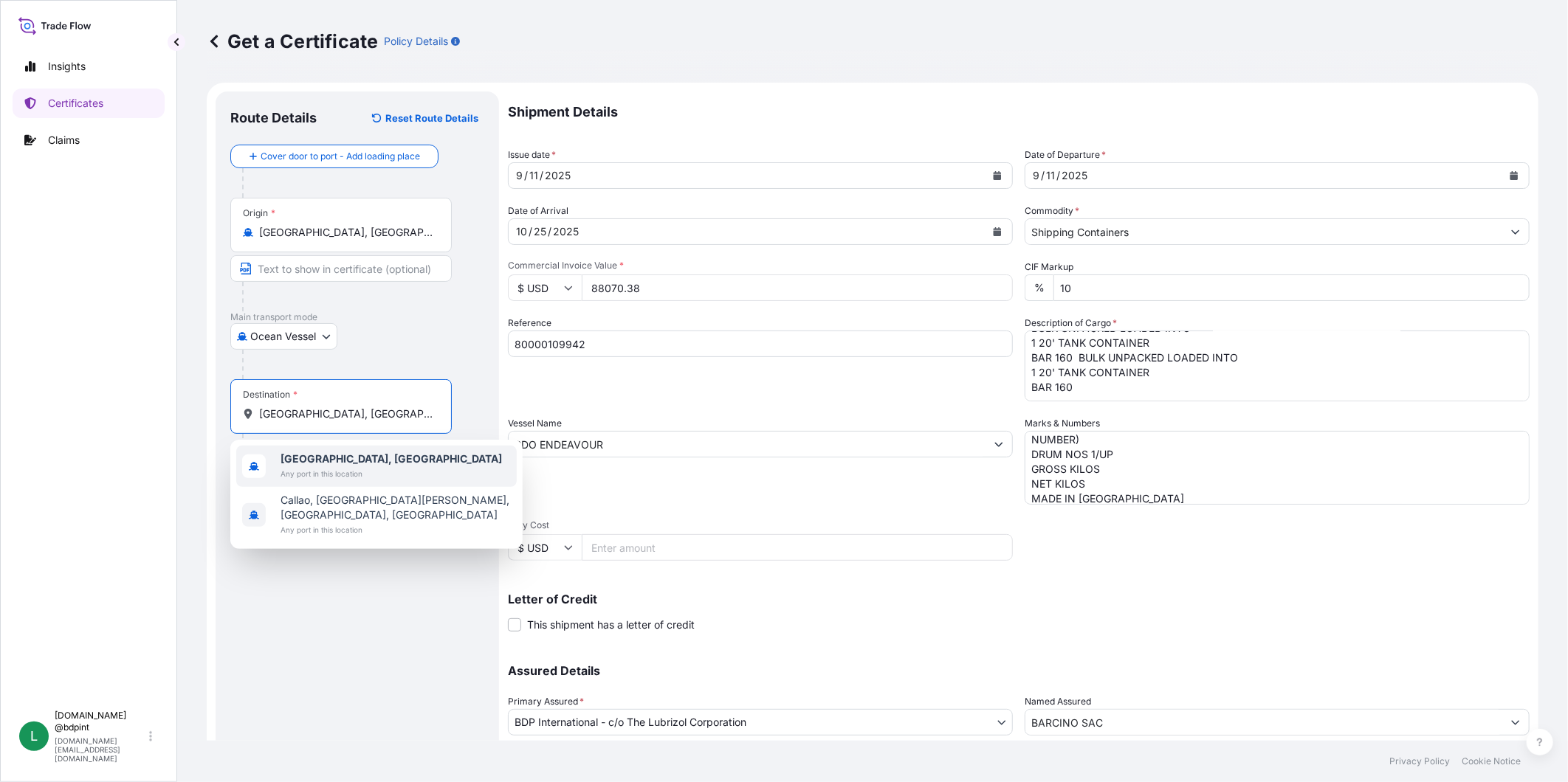
click at [396, 459] on div "[GEOGRAPHIC_DATA], [GEOGRAPHIC_DATA] Any port in this location" at bounding box center [376, 467] width 280 height 42
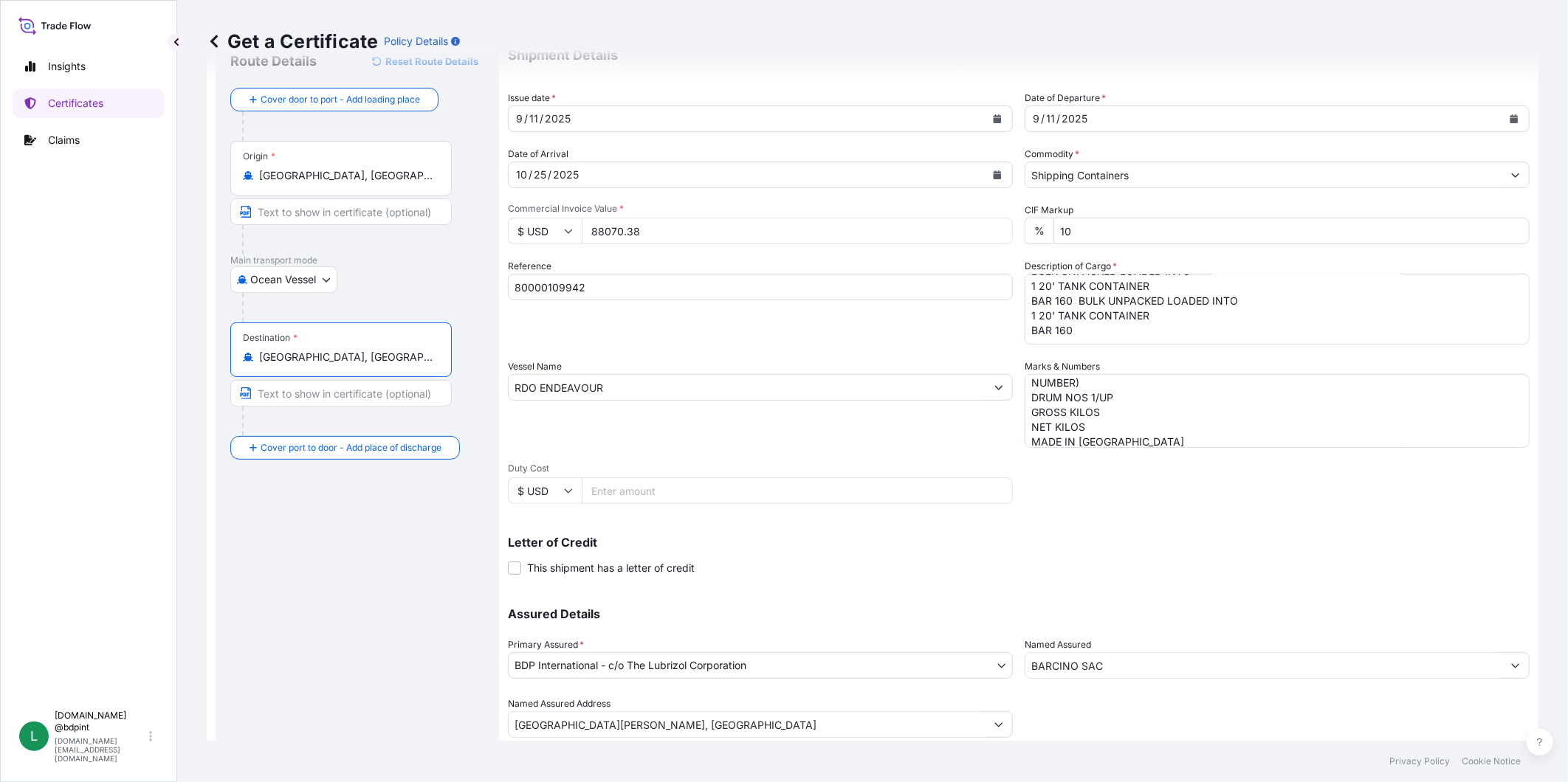
scroll to position [103, 0]
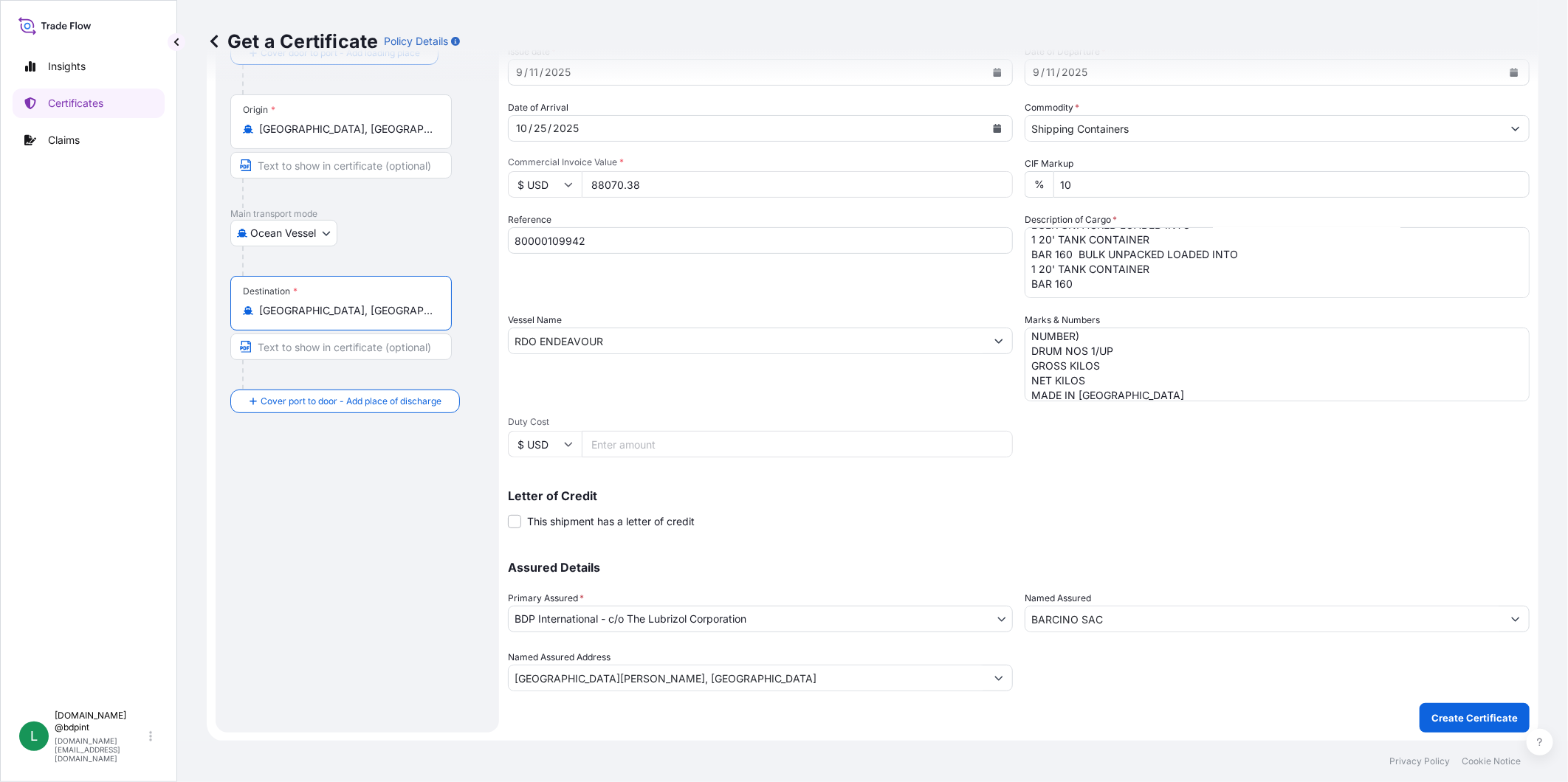
type input "[GEOGRAPHIC_DATA], [GEOGRAPHIC_DATA]"
click at [1440, 703] on button "Create Certificate" at bounding box center [1475, 718] width 110 height 30
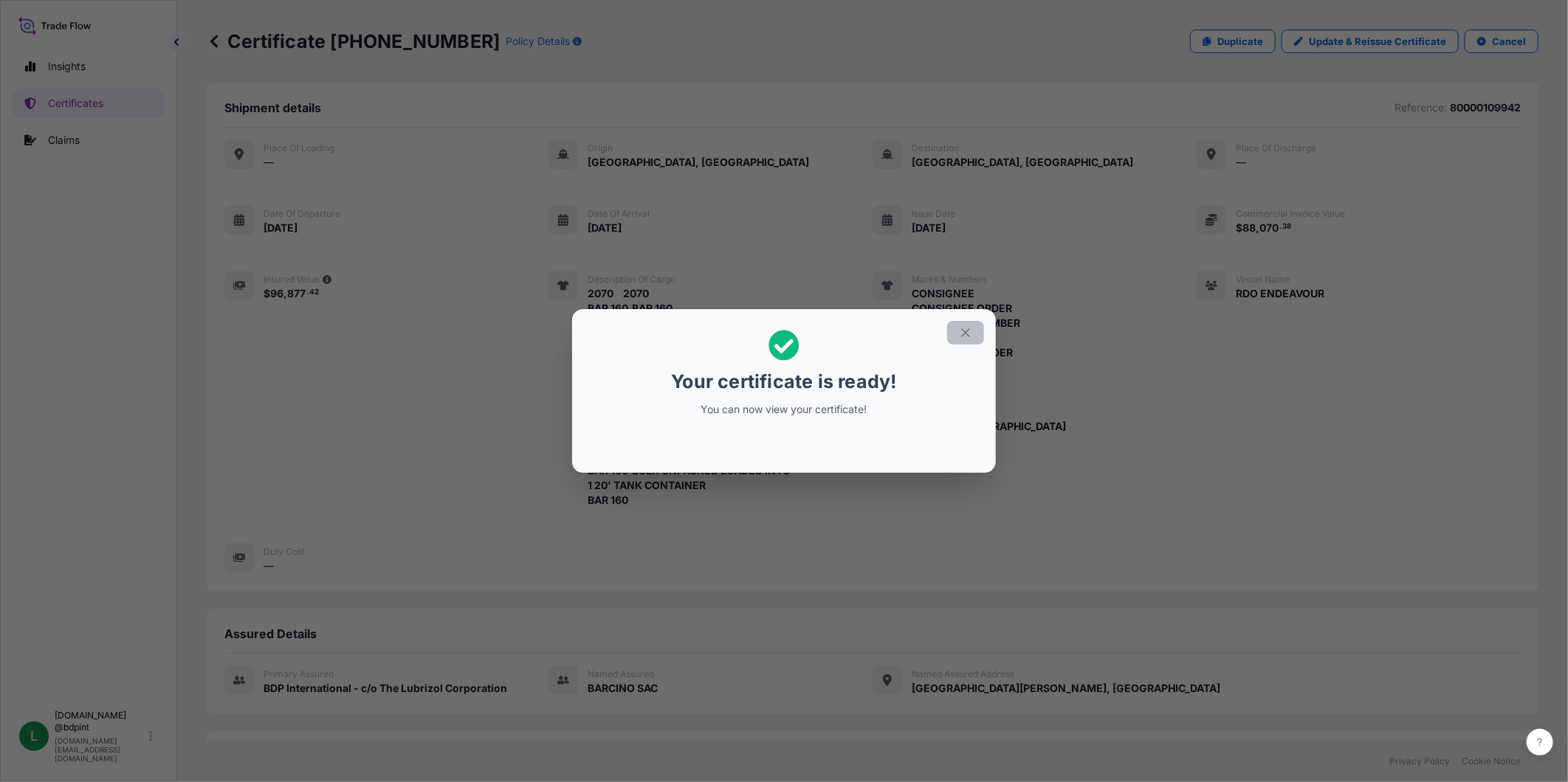
click at [959, 334] on button "button" at bounding box center [965, 333] width 37 height 24
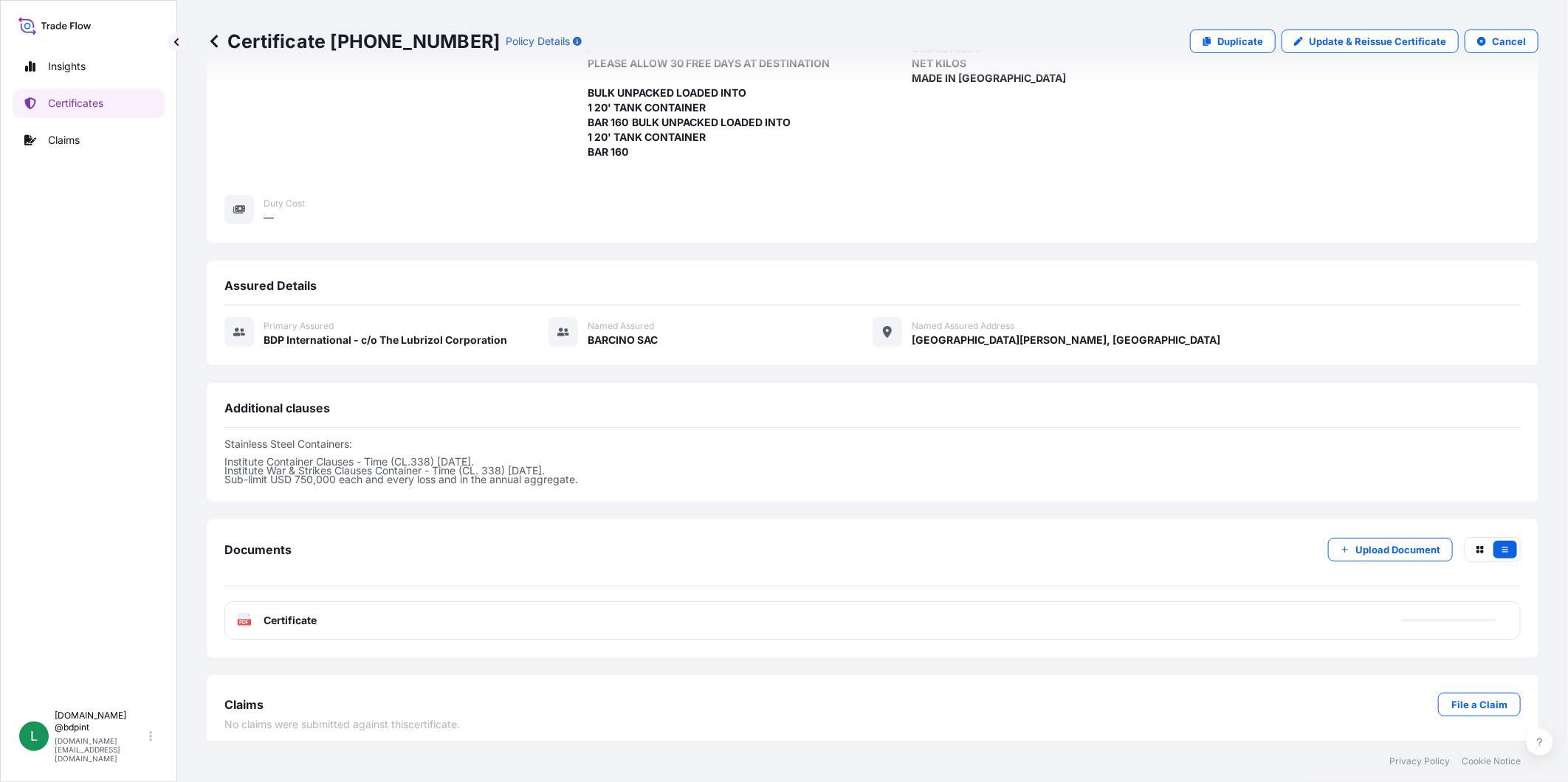
scroll to position [359, 0]
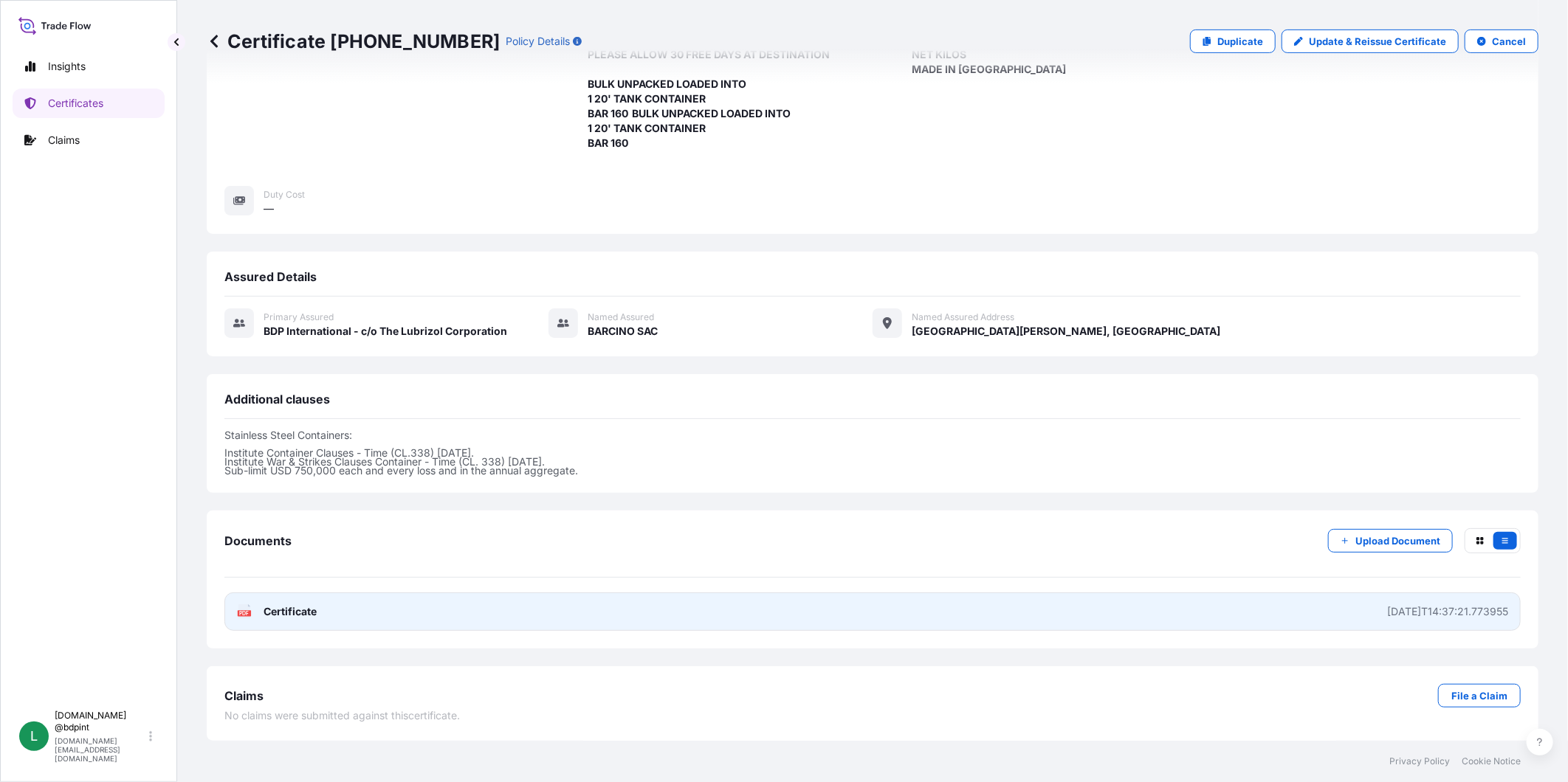
click at [305, 607] on span "Certificate" at bounding box center [290, 611] width 54 height 15
